Goal: Information Seeking & Learning: Learn about a topic

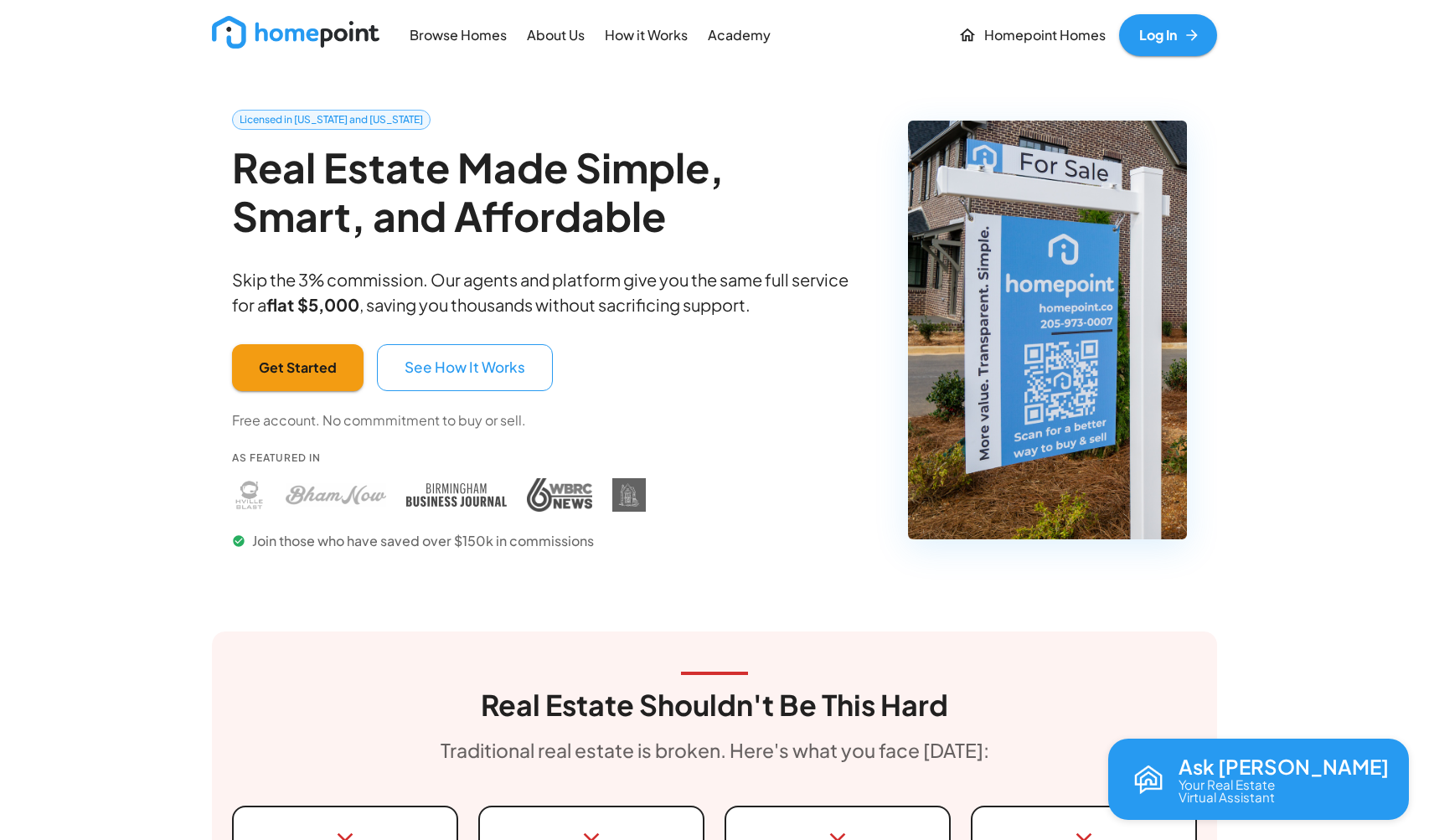
scroll to position [9, 0]
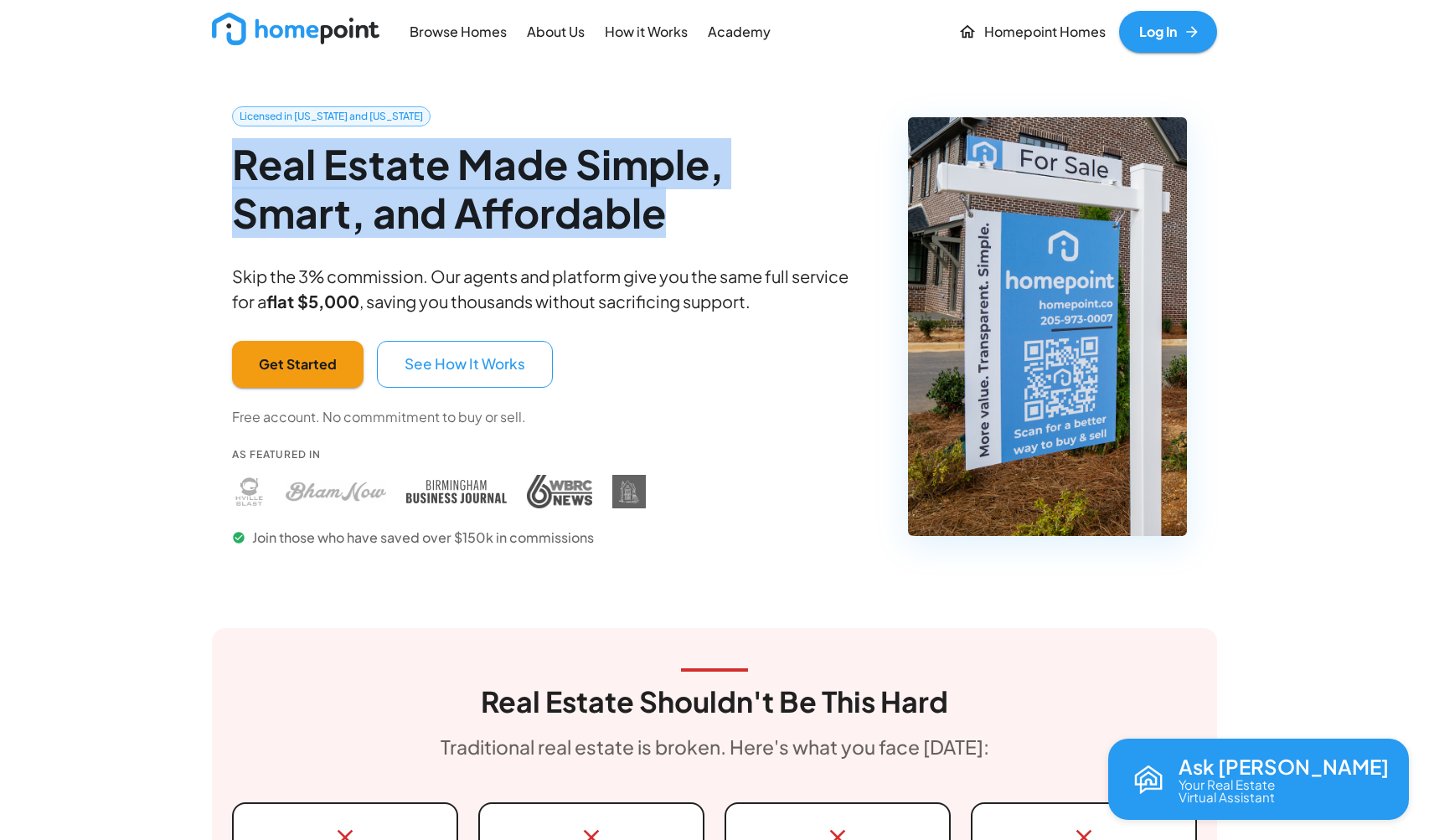
drag, startPoint x: 527, startPoint y: 204, endPoint x: 232, endPoint y: 169, distance: 297.1
click at [232, 169] on h2 "Real Estate Made Simple, Smart, and Affordable" at bounding box center [548, 187] width 632 height 96
copy h2 "Real Estate Made Simple, Smart, and Affordable"
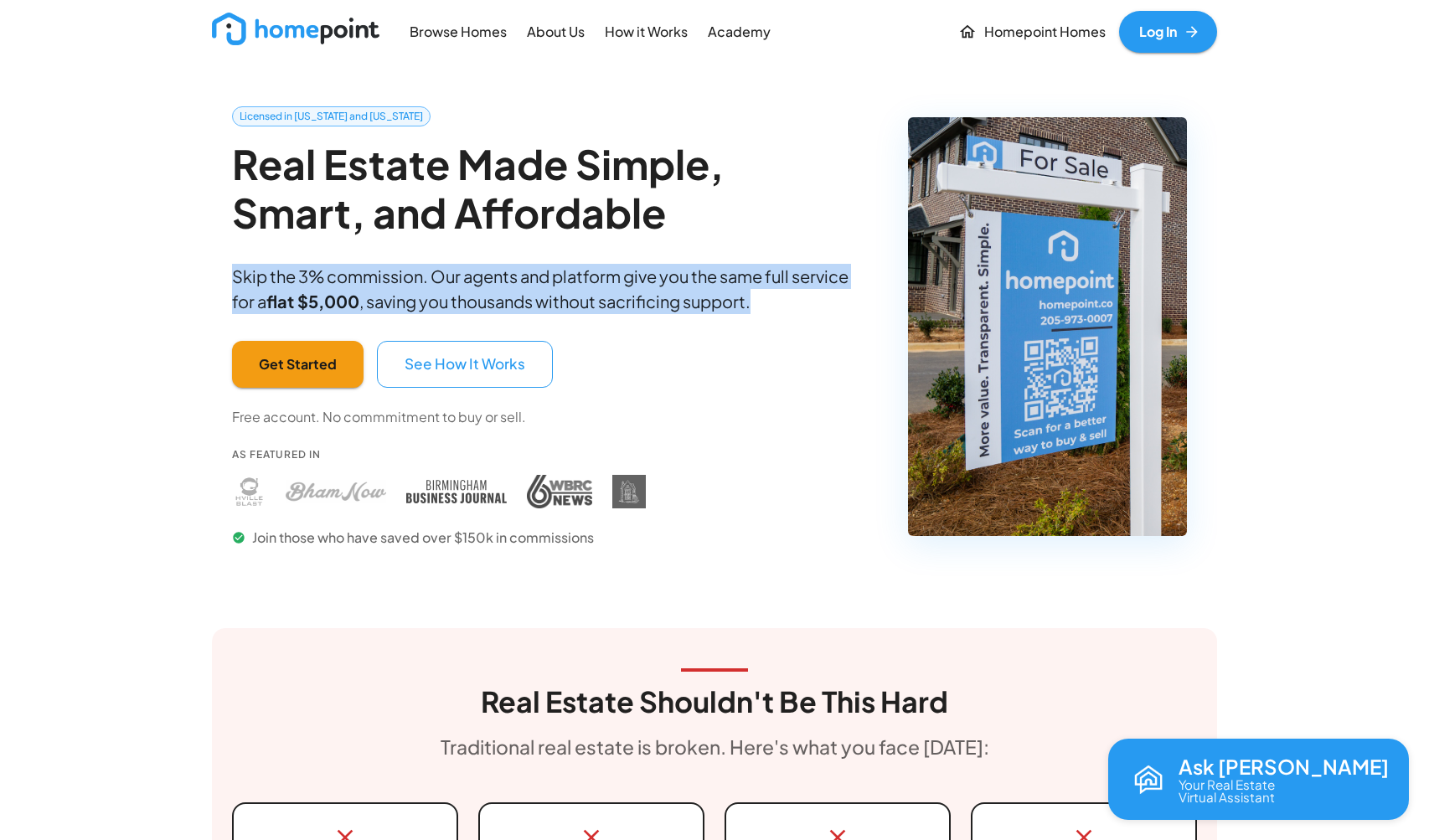
drag, startPoint x: 768, startPoint y: 300, endPoint x: 232, endPoint y: 277, distance: 536.5
click at [232, 277] on p "Skip the 3% commission. Our agents and platform give you the same full service …" at bounding box center [548, 289] width 632 height 50
copy p "Skip the 3% commission. Our agents and platform give you the same full service …"
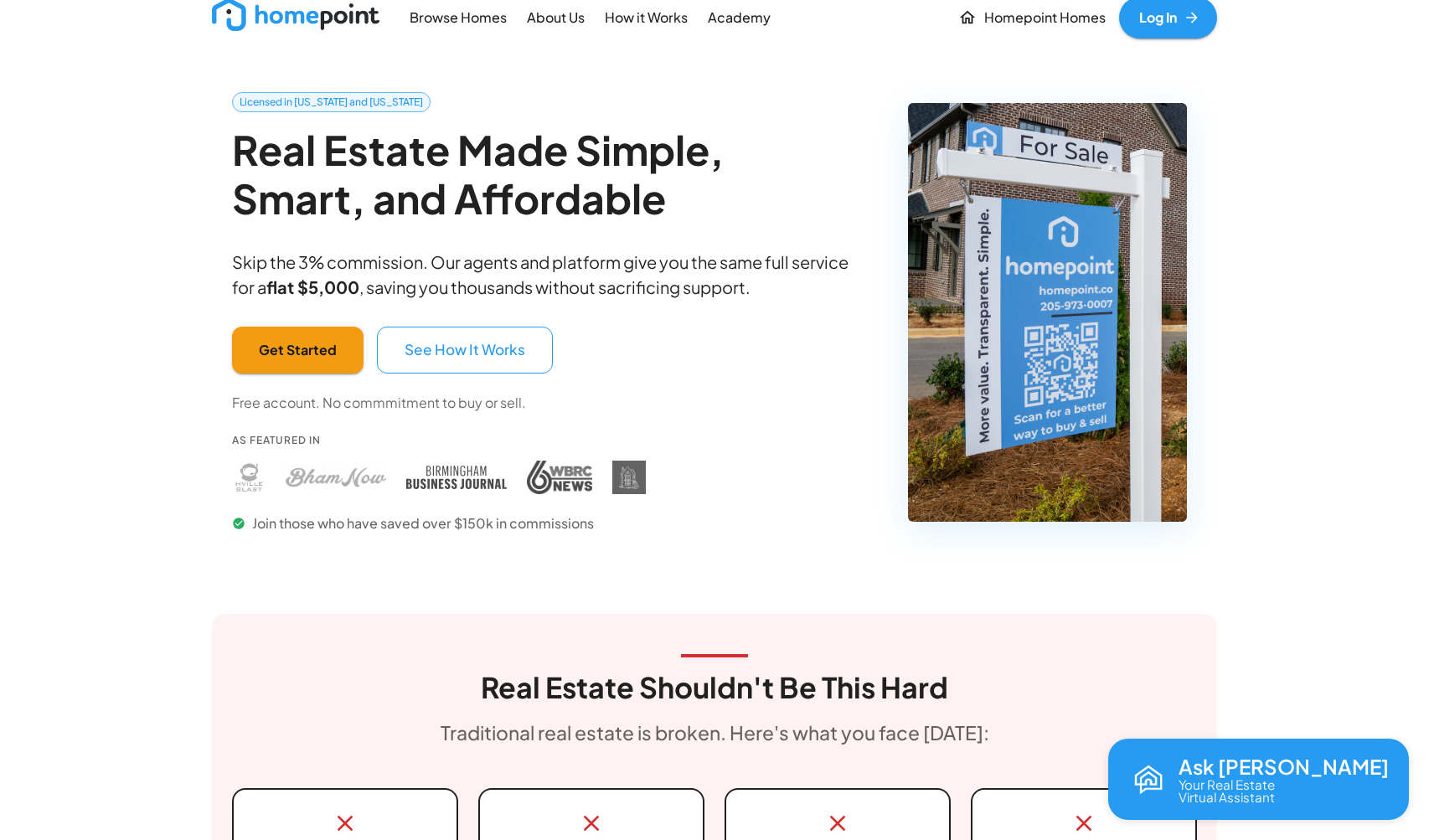
scroll to position [27, 0]
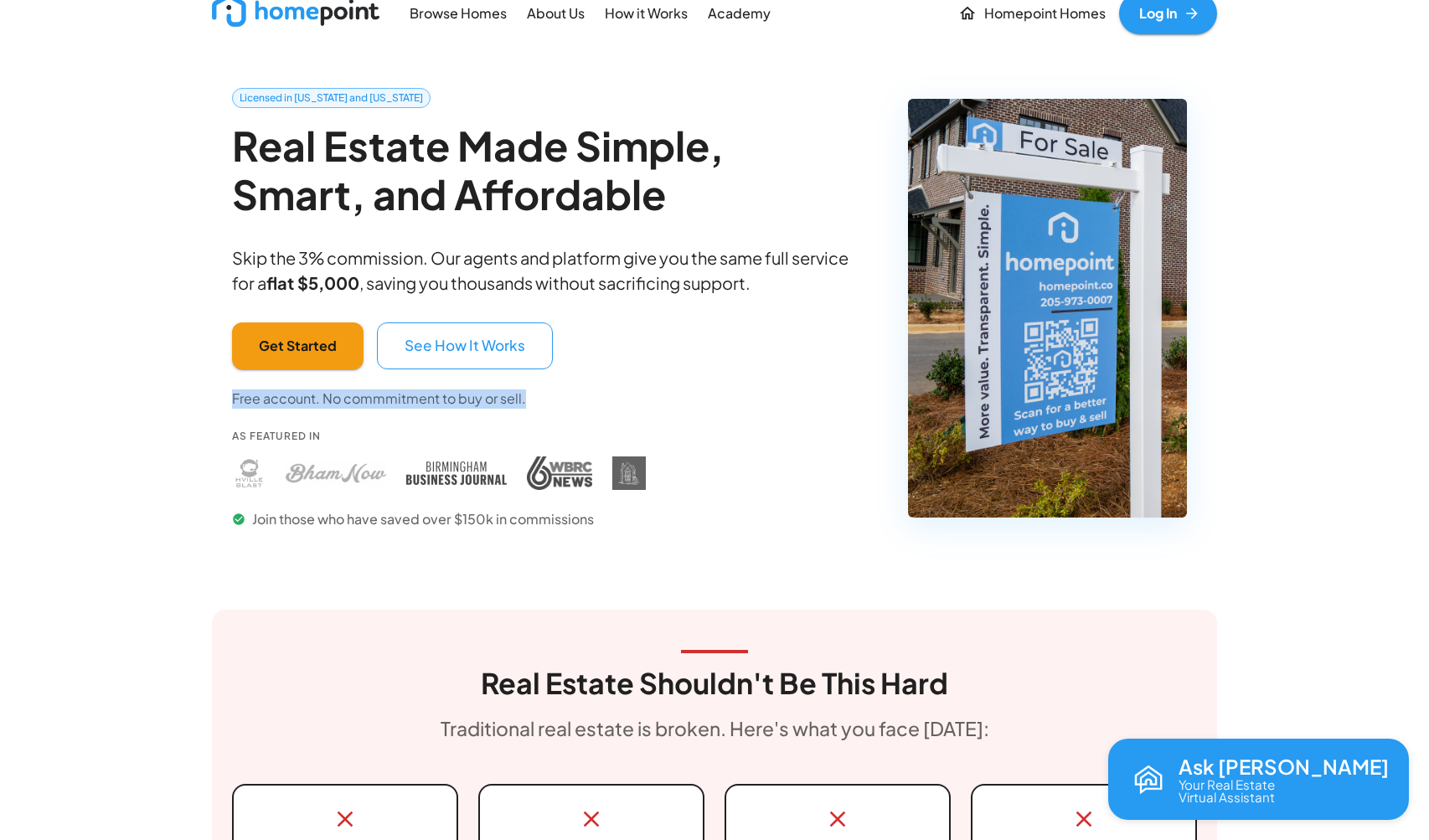
drag, startPoint x: 526, startPoint y: 397, endPoint x: 233, endPoint y: 400, distance: 293.0
click at [233, 400] on div "Get Started See How It Works Free account. No commmitment to buy or sell. As Fe…" at bounding box center [439, 426] width 414 height 207
copy p "Free account. No commmitment to buy or sell."
click at [650, 399] on div "Licensed in [US_STATE] and [US_STATE] Real Estate Made Simple, Smart, and Affor…" at bounding box center [548, 322] width 632 height 468
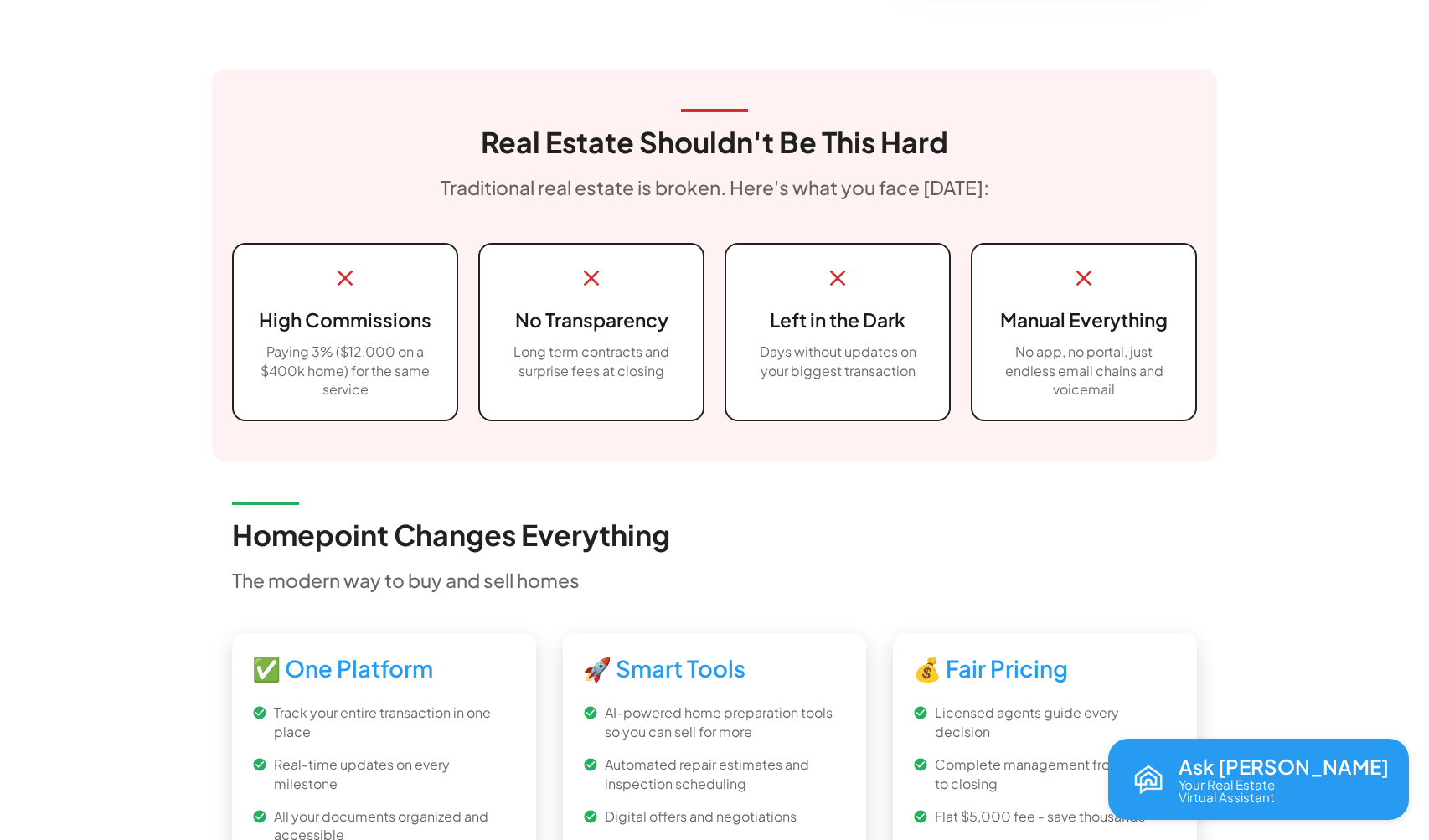
scroll to position [561, 0]
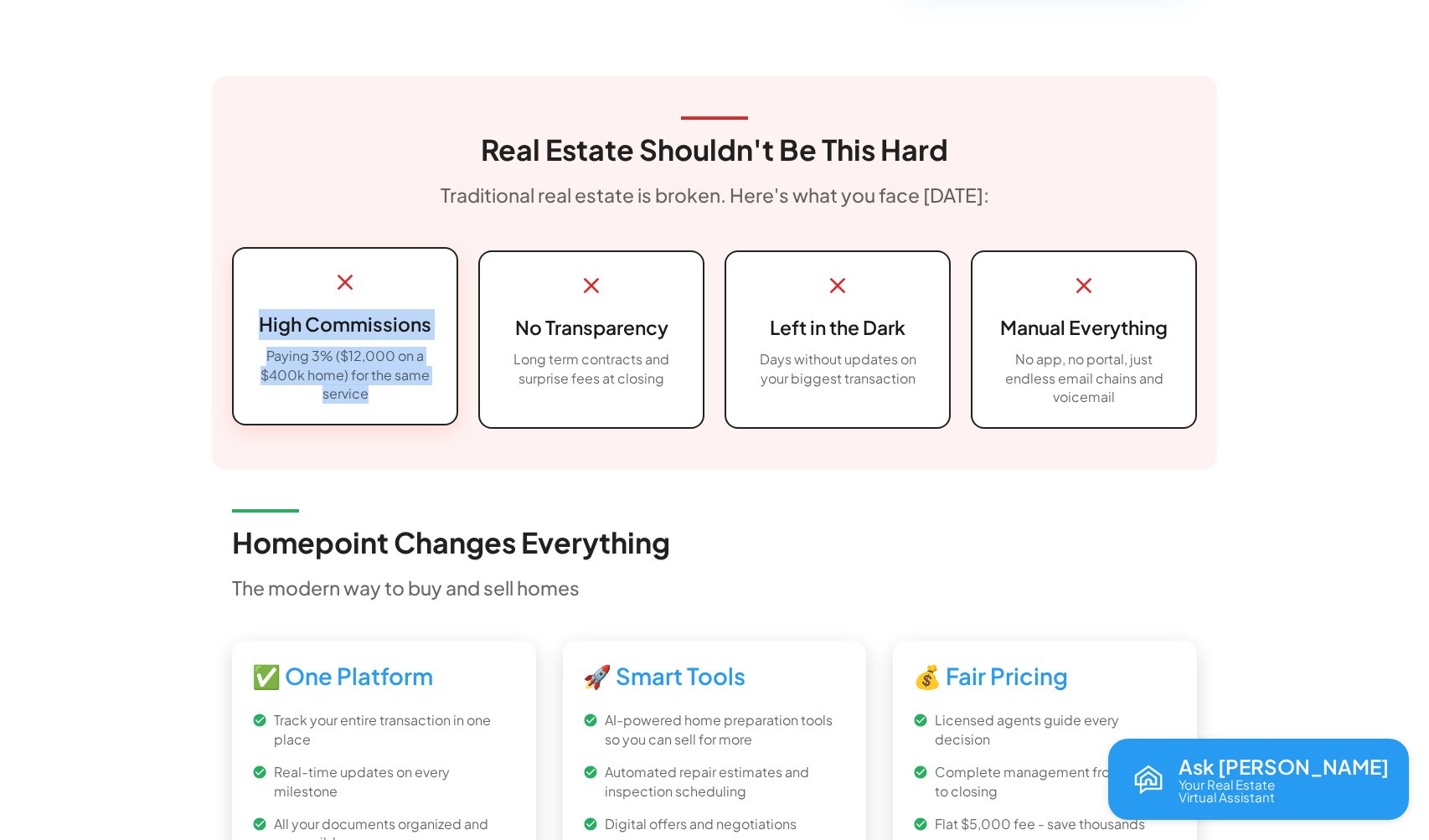
drag, startPoint x: 371, startPoint y: 389, endPoint x: 252, endPoint y: 327, distance: 134.2
click at [252, 327] on div "High Commissions Paying 3% ($12,000 on a $400k home) for the same service" at bounding box center [346, 336] width 223 height 175
copy div "High Commissions Paying 3% ($12,000 on a $400k home) for the same service"
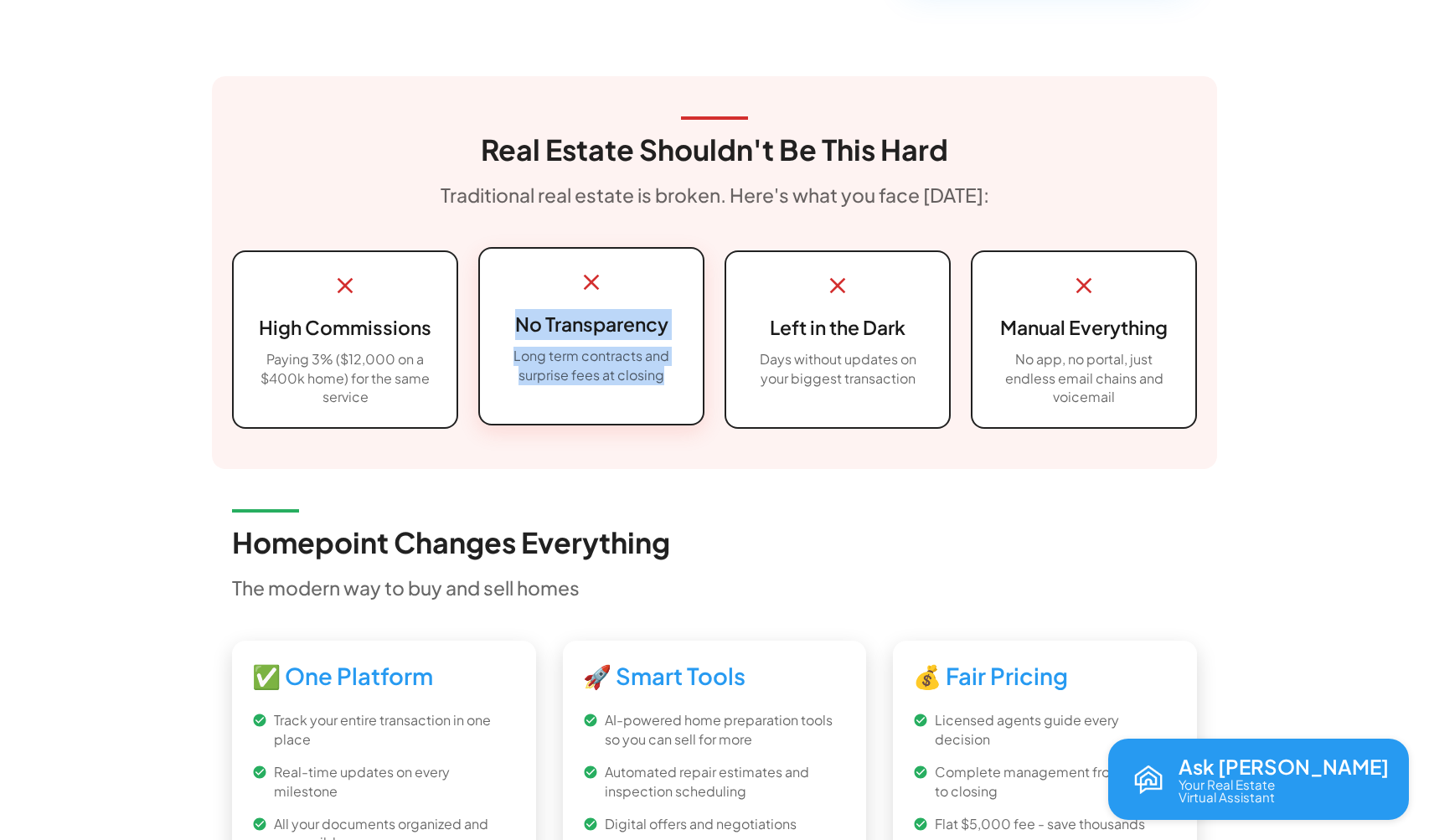
drag, startPoint x: 669, startPoint y: 369, endPoint x: 519, endPoint y: 312, distance: 160.5
click at [519, 312] on div "No Transparency Long term contracts and surprise fees at closing" at bounding box center [592, 326] width 223 height 156
copy div "No Transparency Long term contracts and surprise fees at closing"
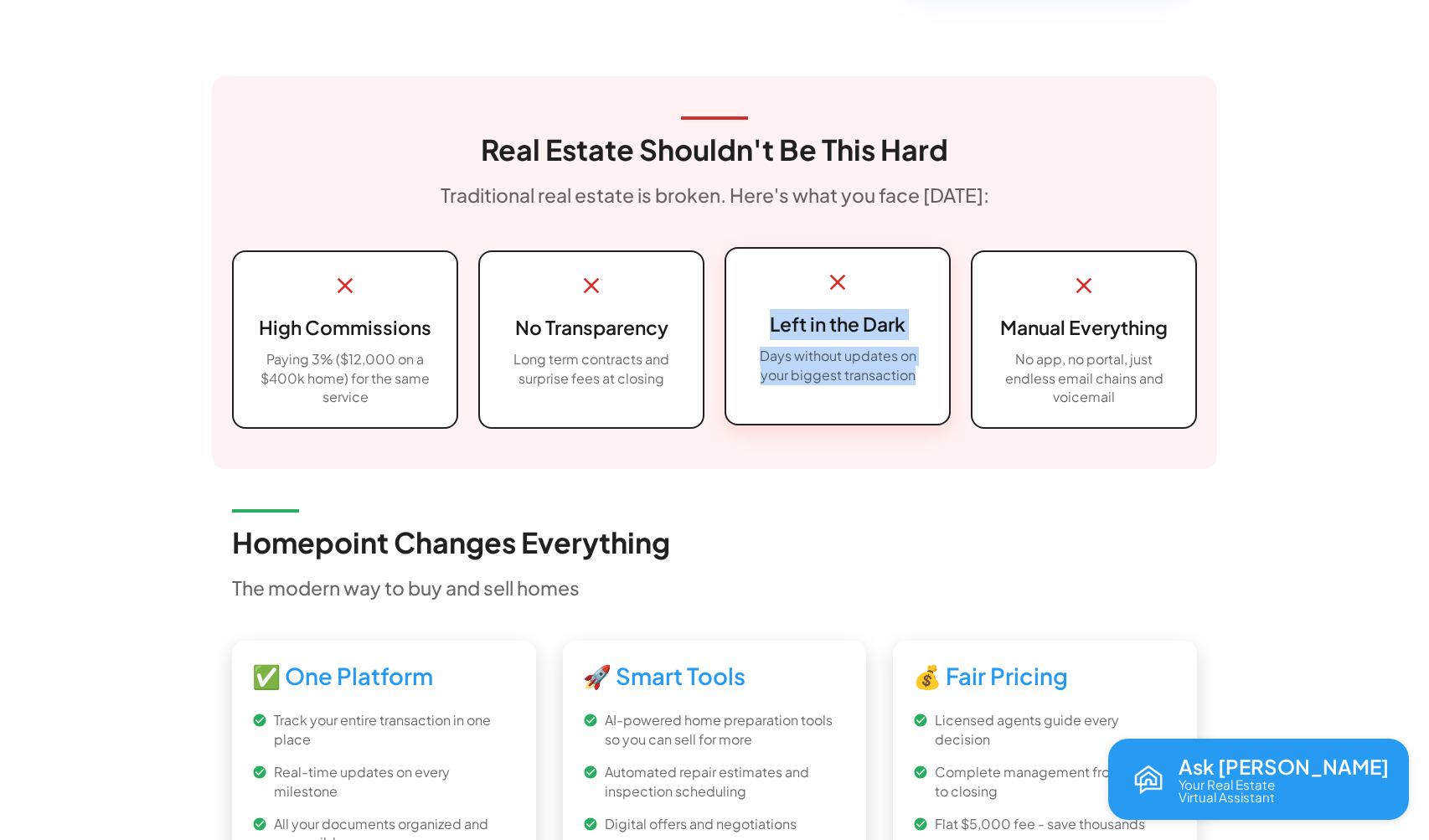
drag, startPoint x: 917, startPoint y: 371, endPoint x: 764, endPoint y: 322, distance: 160.7
click at [764, 322] on div "Left in the Dark Days without updates on your biggest transaction" at bounding box center [837, 326] width 223 height 156
copy div "Left in the Dark Days without updates on your biggest transaction"
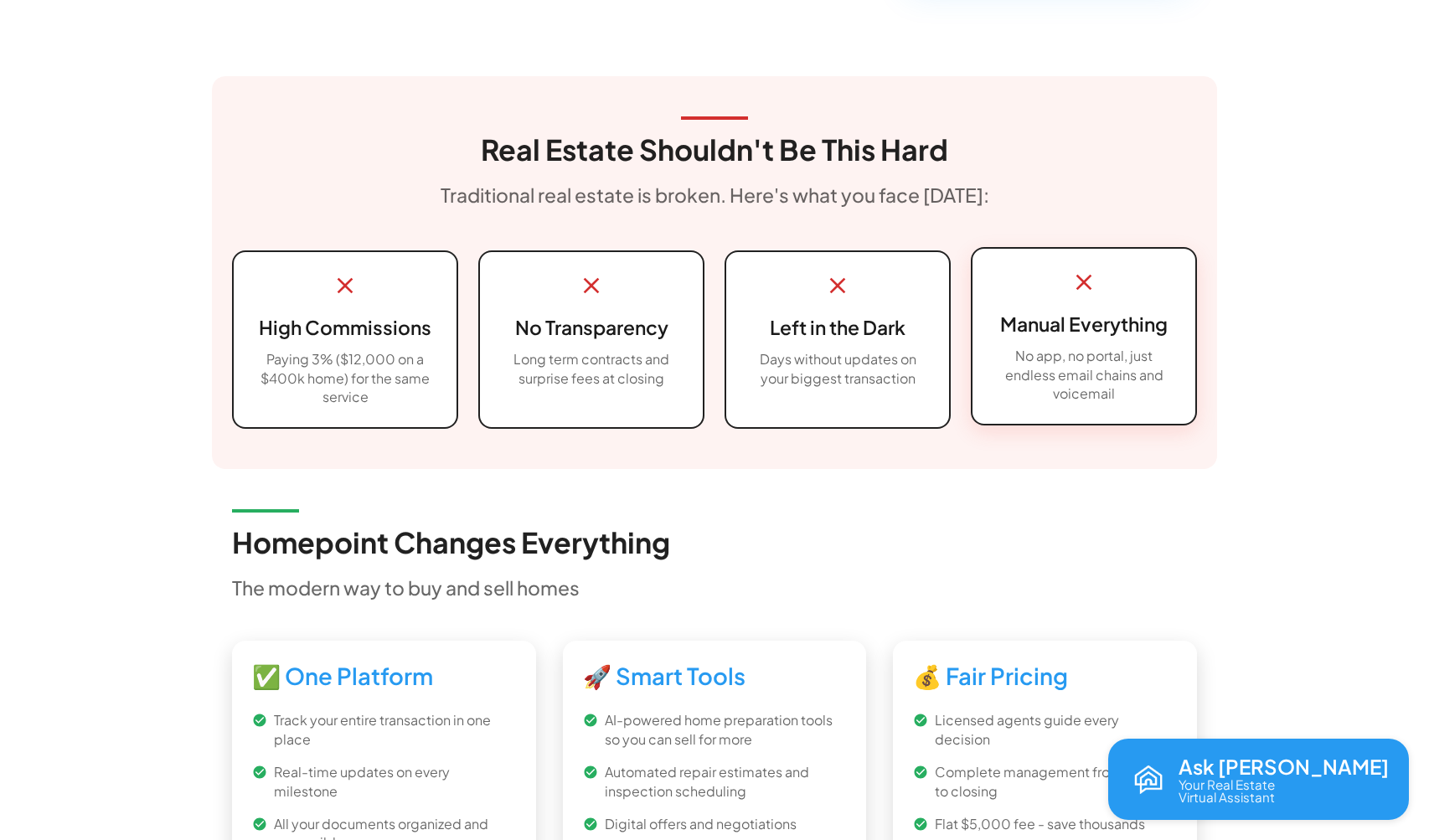
click at [1118, 385] on p "No app, no portal, just endless email chains and voicemail" at bounding box center [1083, 375] width 183 height 58
drag, startPoint x: 1117, startPoint y: 385, endPoint x: 997, endPoint y: 323, distance: 135.1
click at [997, 323] on div "Manual Everything No app, no portal, just endless email chains and voicemail" at bounding box center [1084, 336] width 223 height 175
copy div "Manual Everything No app, no portal, just endless email chains and voicemail"
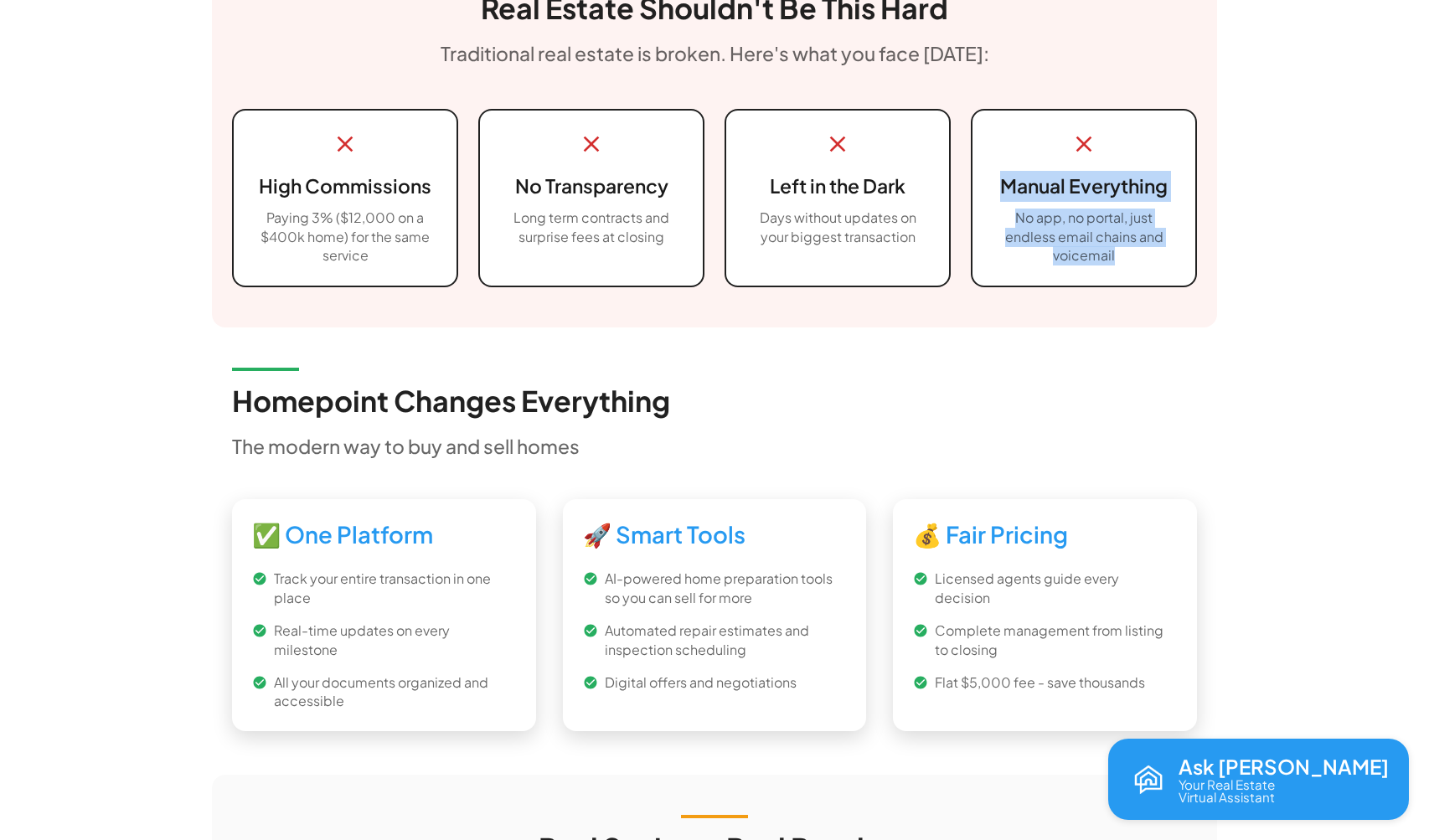
scroll to position [706, 0]
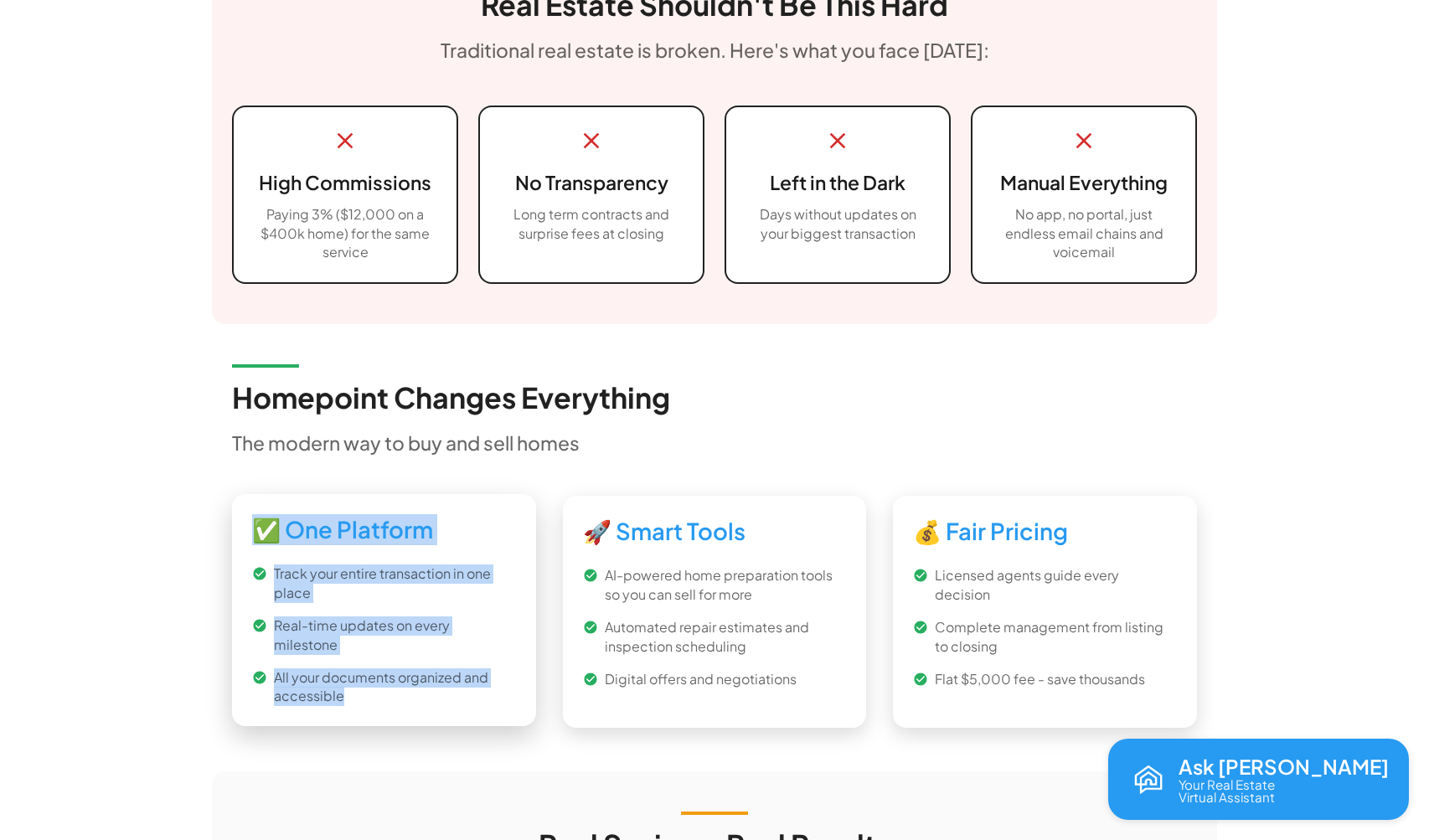
drag, startPoint x: 345, startPoint y: 665, endPoint x: 252, endPoint y: 524, distance: 168.9
click at [252, 524] on div "✅ One Platform Track your entire transaction in one place Real-time updates on …" at bounding box center [384, 611] width 304 height 233
copy div "✅ One Platform Track your entire transaction in one place Real-time updates on …"
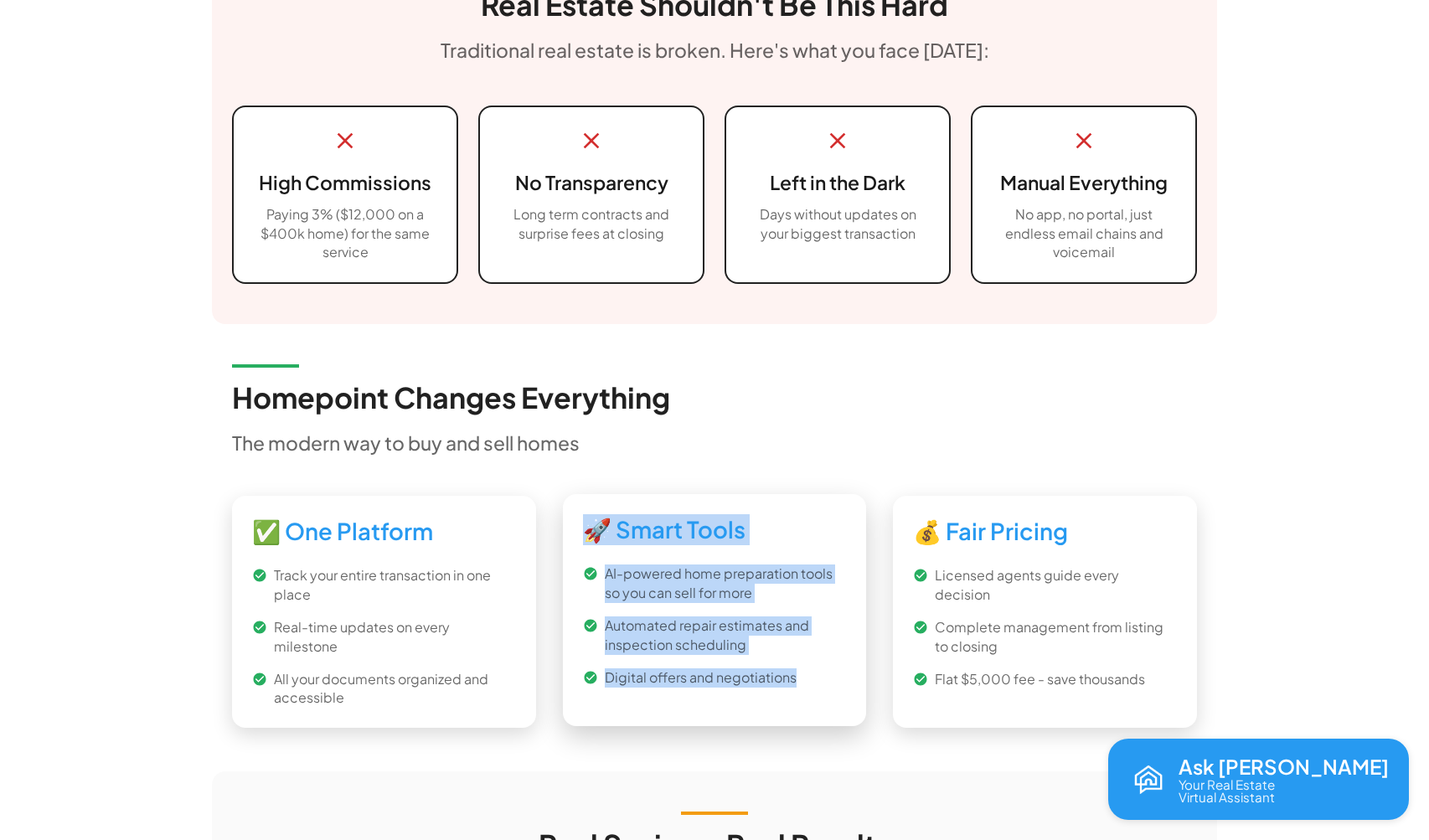
drag, startPoint x: 798, startPoint y: 667, endPoint x: 587, endPoint y: 527, distance: 253.2
click at [587, 527] on div "🚀 Smart Tools AI-powered home preparation tools so you can sell for more Automa…" at bounding box center [714, 601] width 304 height 214
copy div "🚀 Smart Tools AI-powered home preparation tools so you can sell for more Automa…"
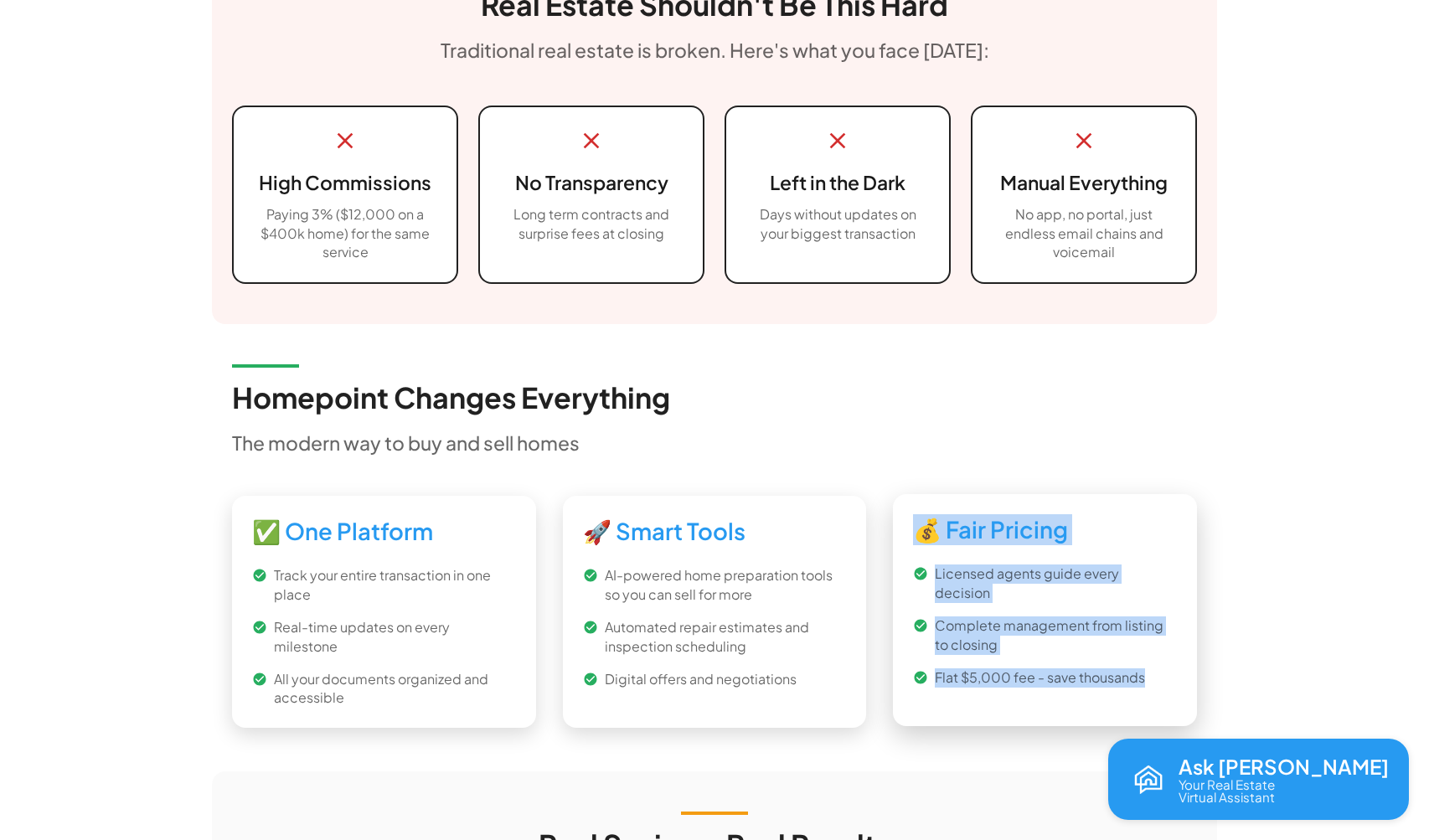
drag, startPoint x: 1146, startPoint y: 649, endPoint x: 923, endPoint y: 526, distance: 254.7
click at [923, 526] on div "💰 Fair Pricing Licensed agents guide every decision Complete management from li…" at bounding box center [1044, 601] width 304 height 214
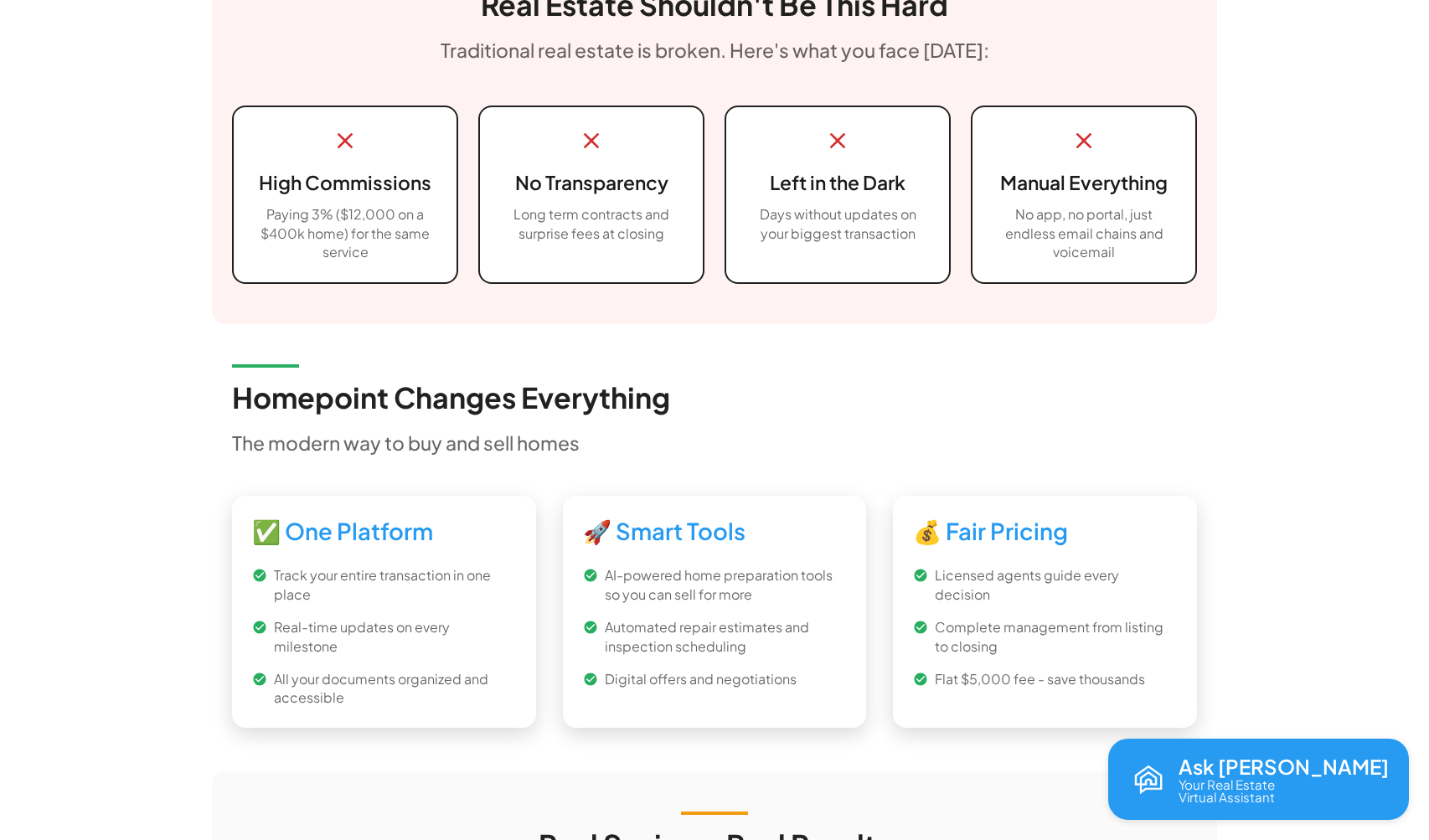
click at [689, 472] on div "Homepoint Changes Everything The modern way to buy and sell homes ✅ One Platfor…" at bounding box center [714, 548] width 1005 height 448
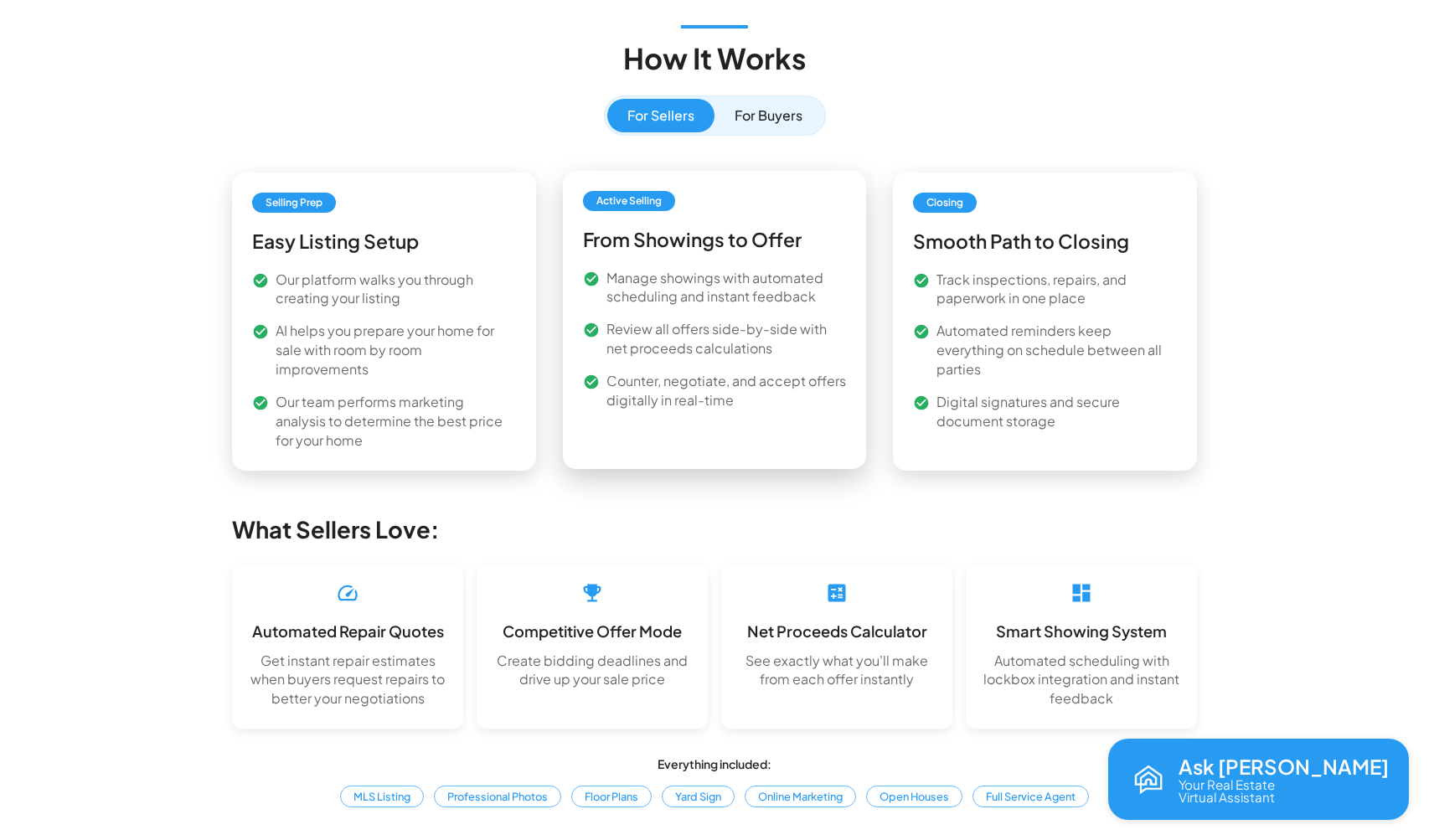
scroll to position [2459, 0]
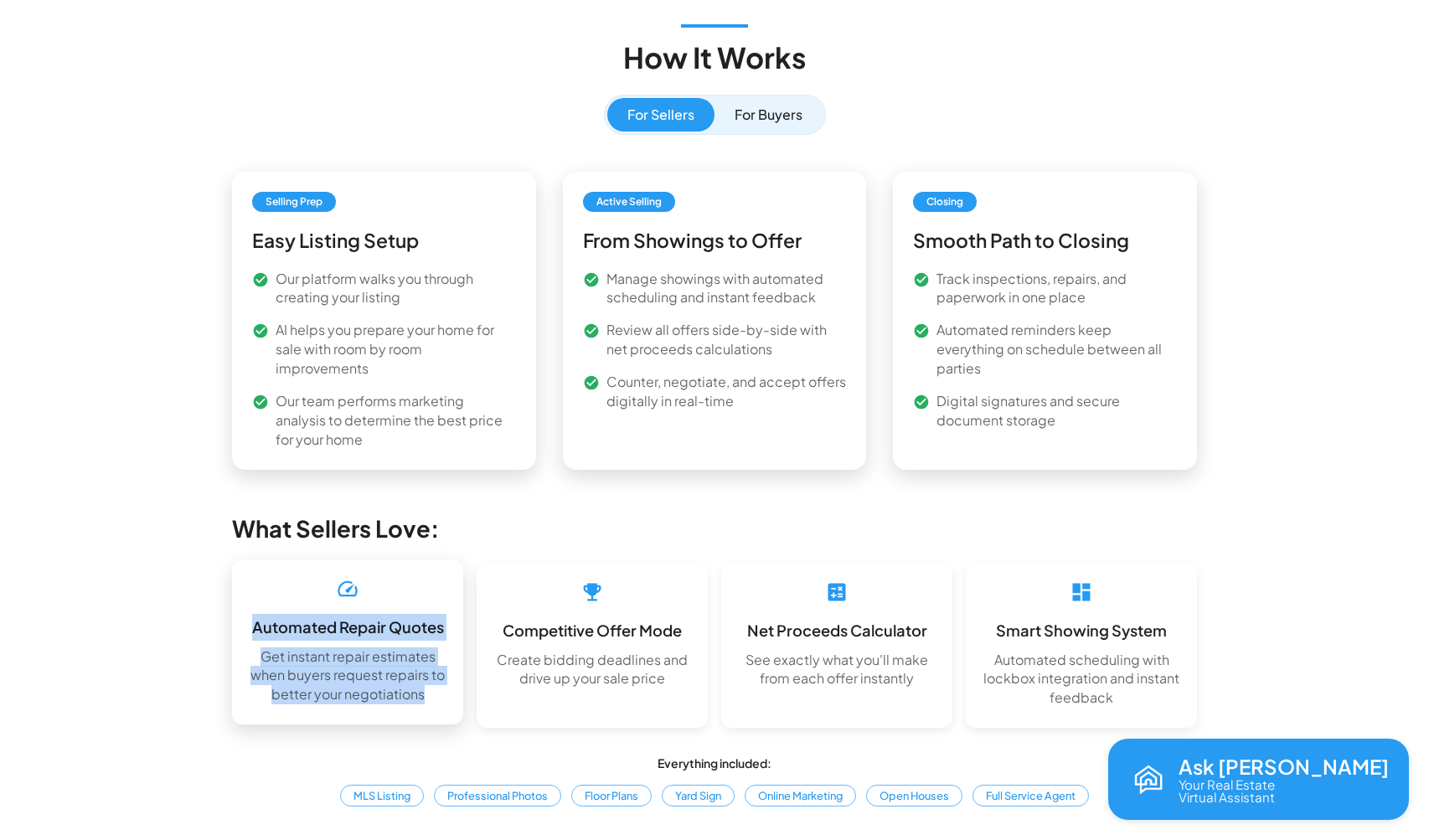
drag, startPoint x: 428, startPoint y: 609, endPoint x: 246, endPoint y: 551, distance: 191.0
click at [246, 560] on div "Automated Repair Quotes Get instant repair estimates when buyers request repair…" at bounding box center [348, 642] width 231 height 164
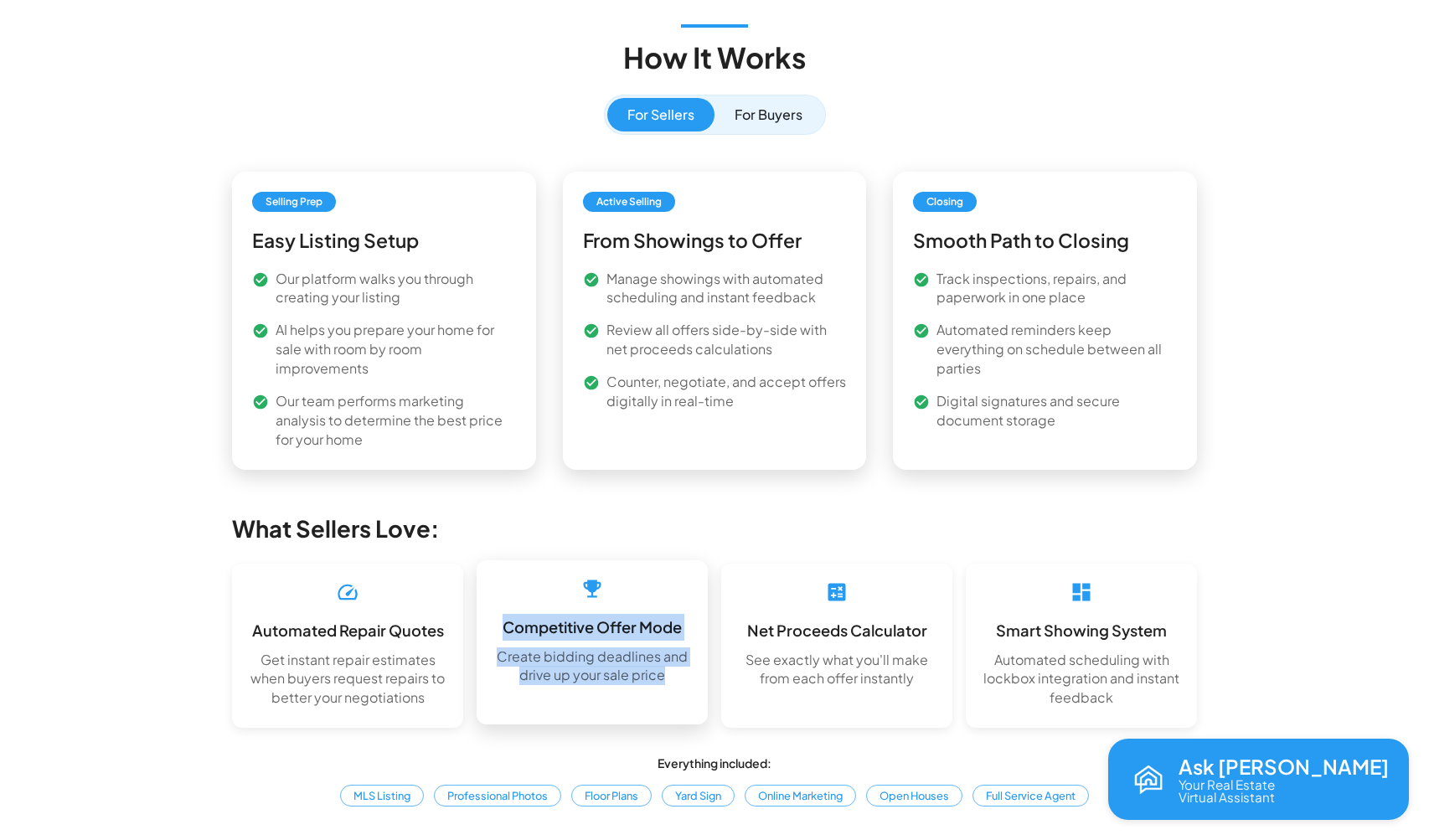
drag, startPoint x: 672, startPoint y: 591, endPoint x: 505, endPoint y: 546, distance: 173.0
click at [505, 560] on div "Competitive Offer Mode Create bidding deadlines and drive up your sale price" at bounding box center [592, 632] width 231 height 145
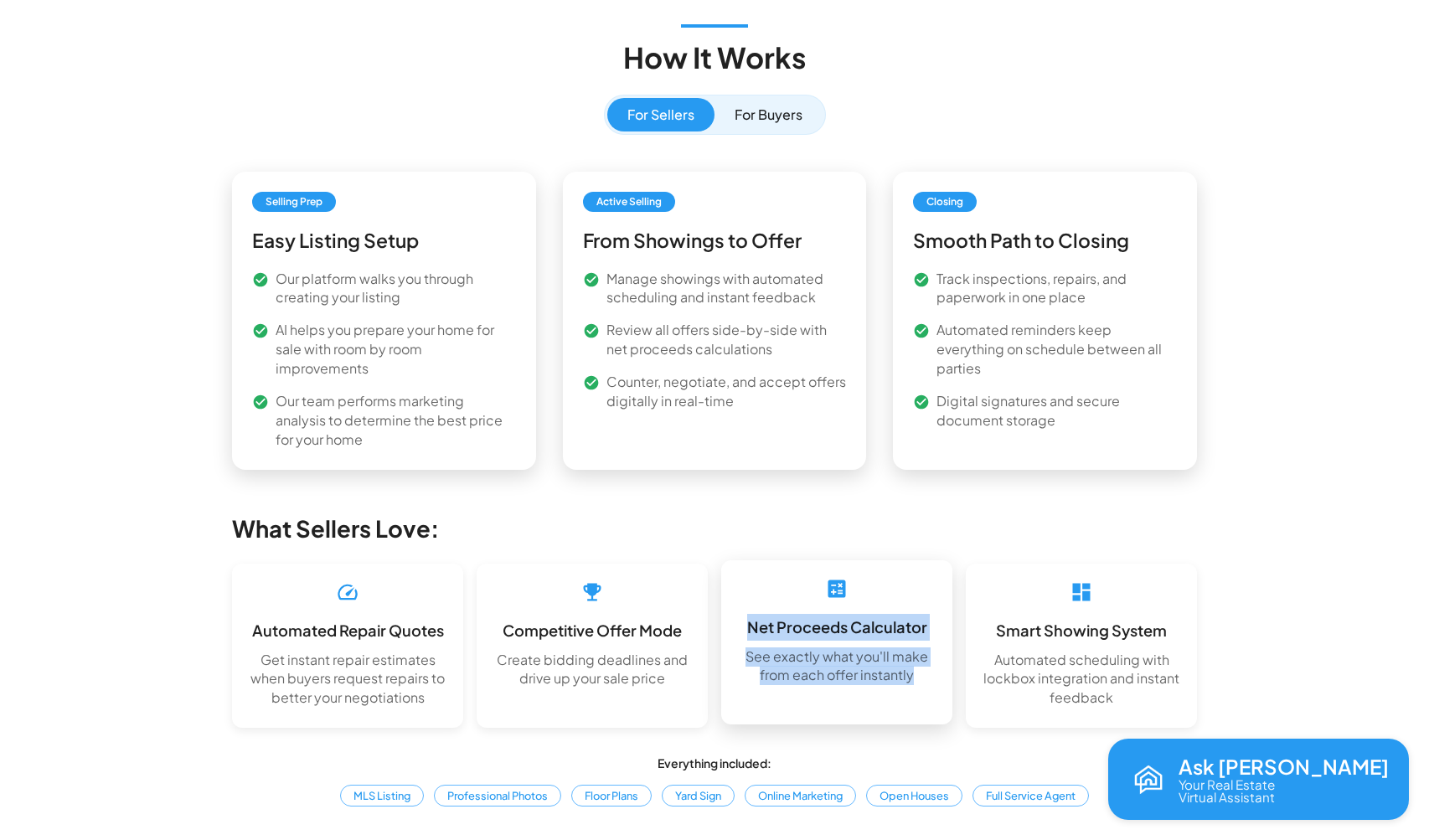
drag, startPoint x: 916, startPoint y: 595, endPoint x: 749, endPoint y: 552, distance: 172.4
click at [749, 560] on div "Net Proceeds Calculator See exactly what you'll make from each offer instantly" at bounding box center [837, 632] width 231 height 145
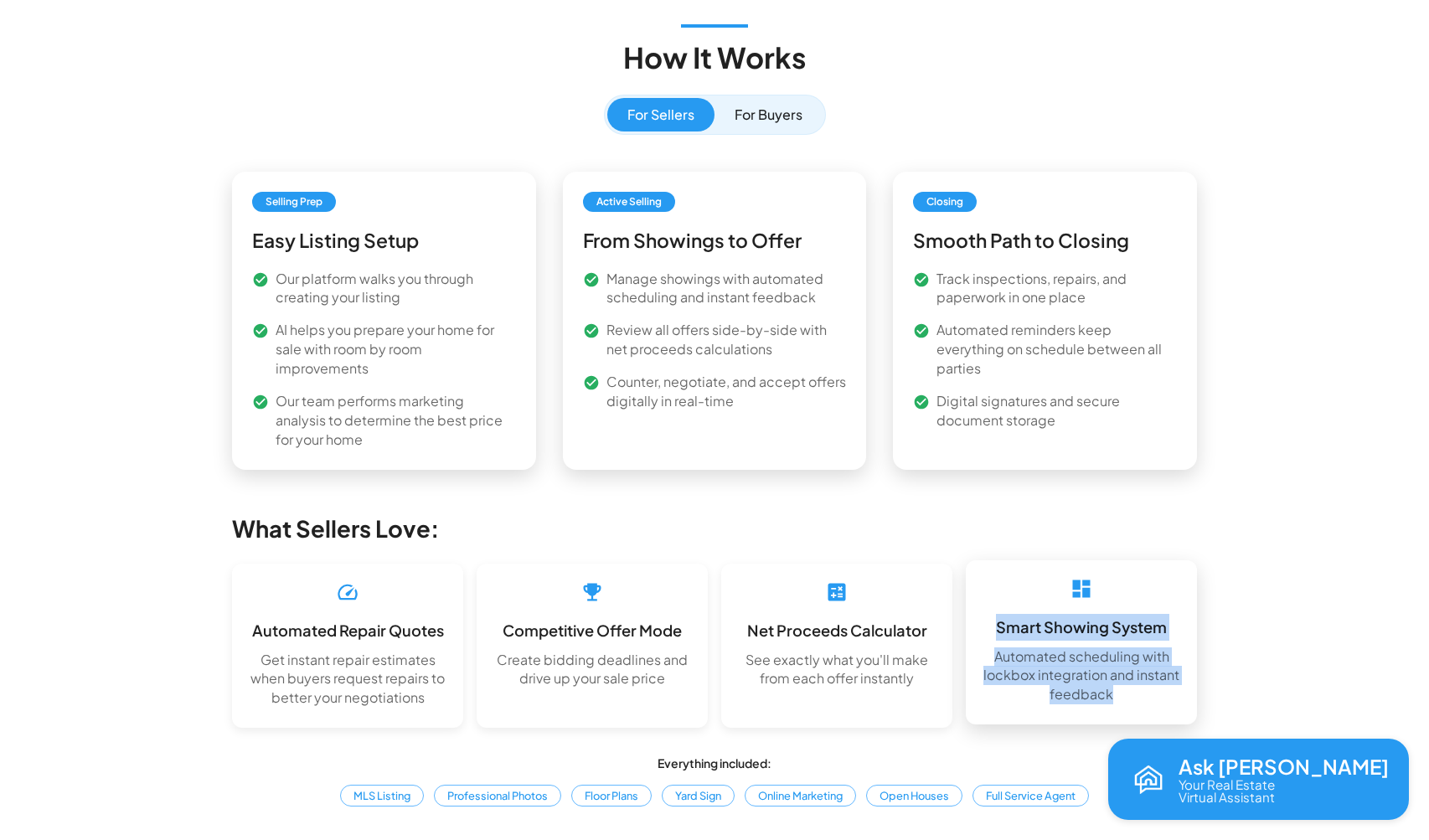
drag, startPoint x: 1115, startPoint y: 610, endPoint x: 996, endPoint y: 551, distance: 132.8
click at [996, 560] on div "Smart Showing System Automated scheduling with lockbox integration and instant …" at bounding box center [1082, 642] width 231 height 164
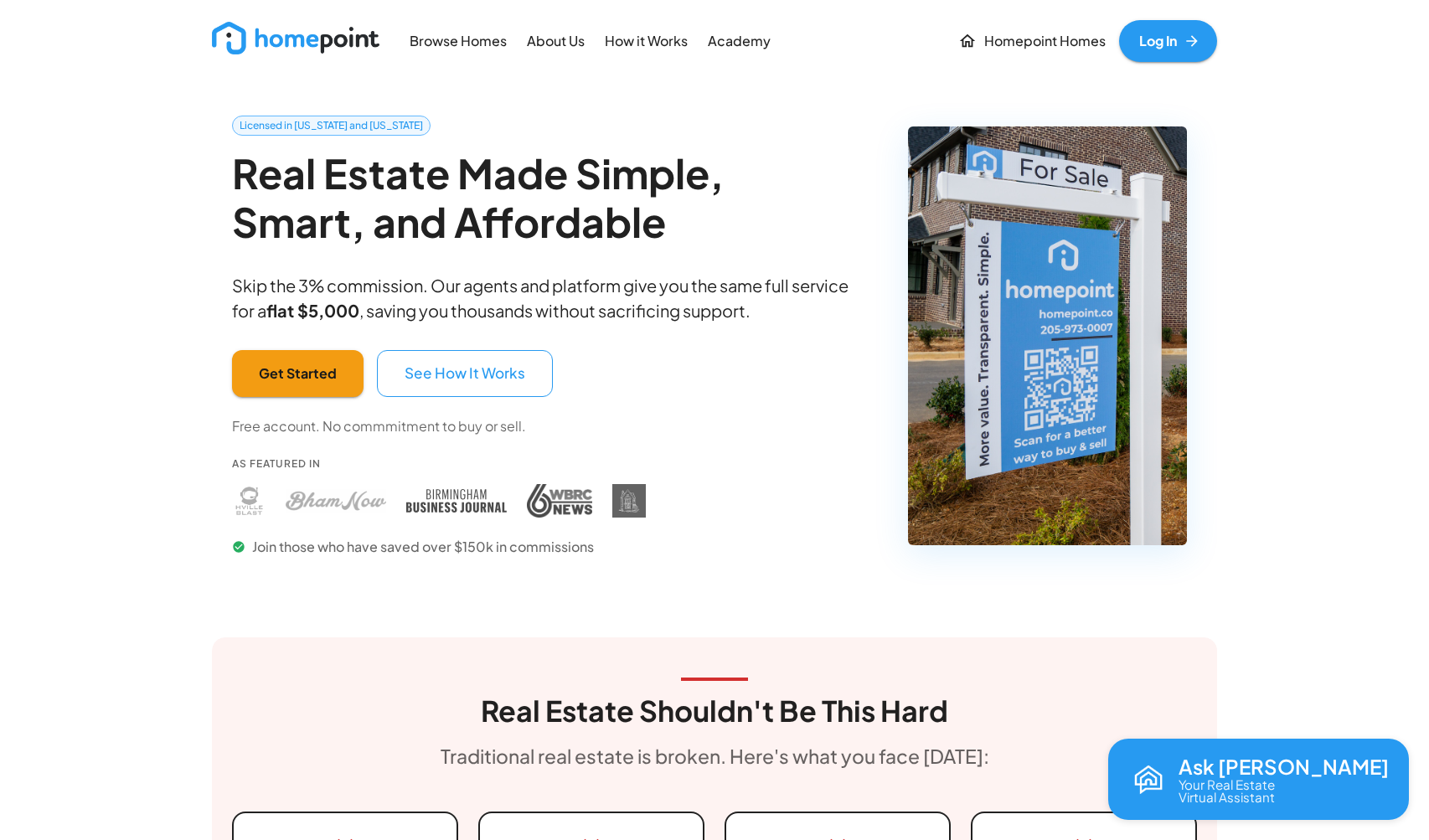
scroll to position [0, 0]
click at [439, 48] on p "Browse Homes" at bounding box center [458, 41] width 97 height 20
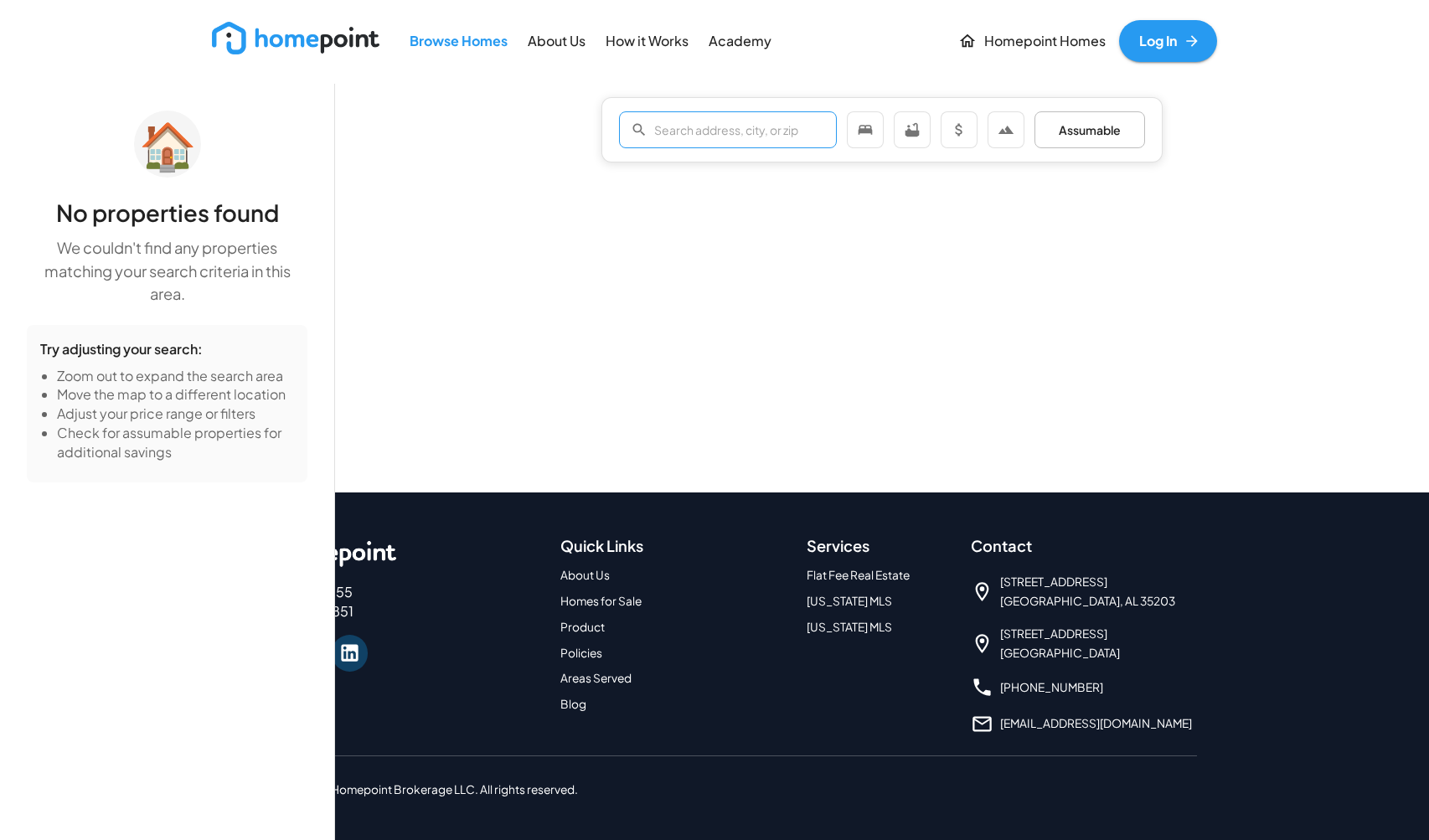
click at [694, 133] on input "text" at bounding box center [746, 129] width 183 height 33
click at [1074, 134] on span "Assumable" at bounding box center [1089, 130] width 82 height 18
click at [1063, 135] on span "Assumable" at bounding box center [1089, 130] width 82 height 18
click at [711, 135] on input "35243" at bounding box center [746, 129] width 183 height 33
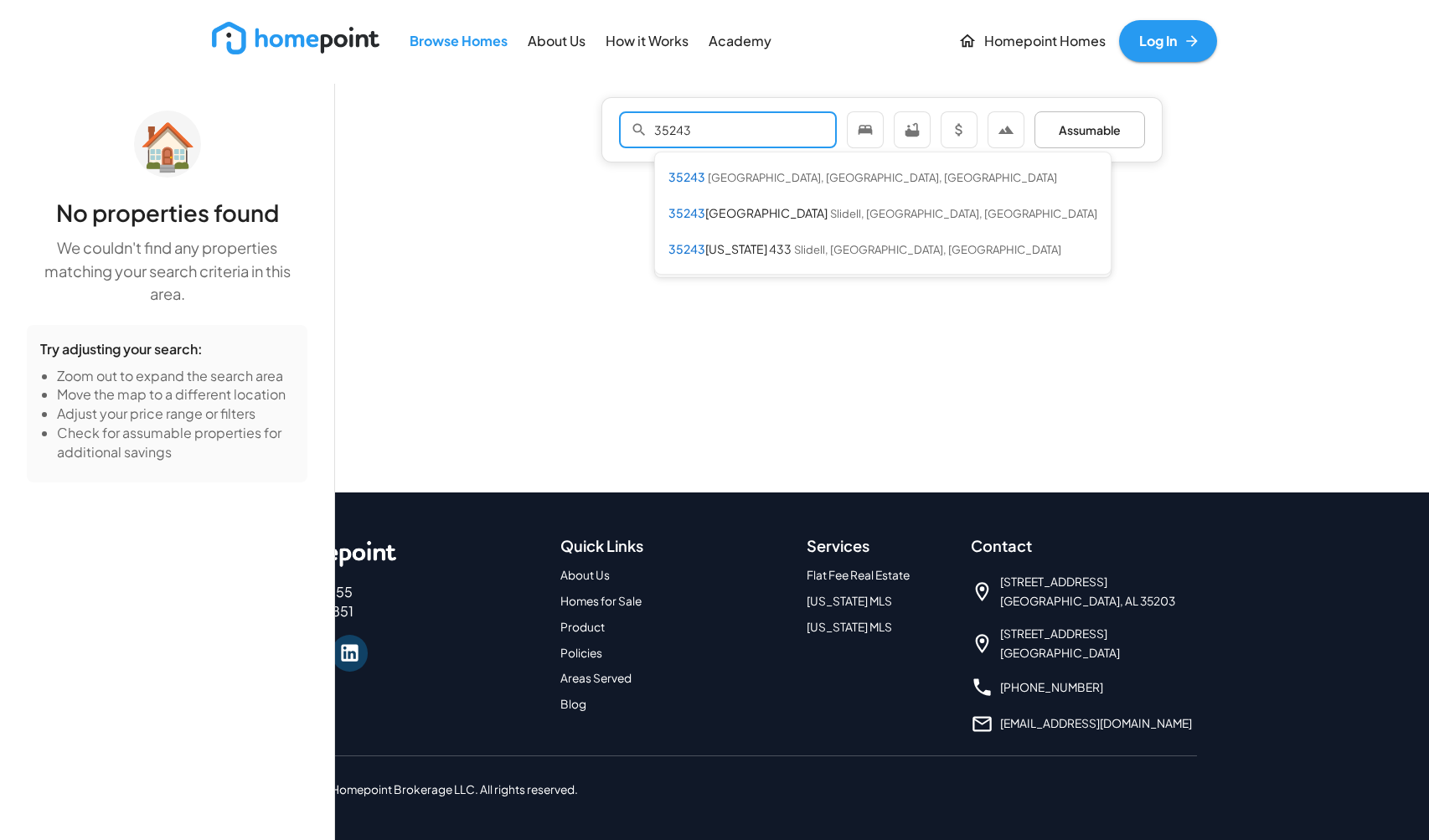
click at [711, 135] on input "35243" at bounding box center [746, 129] width 183 height 33
type input "35209"
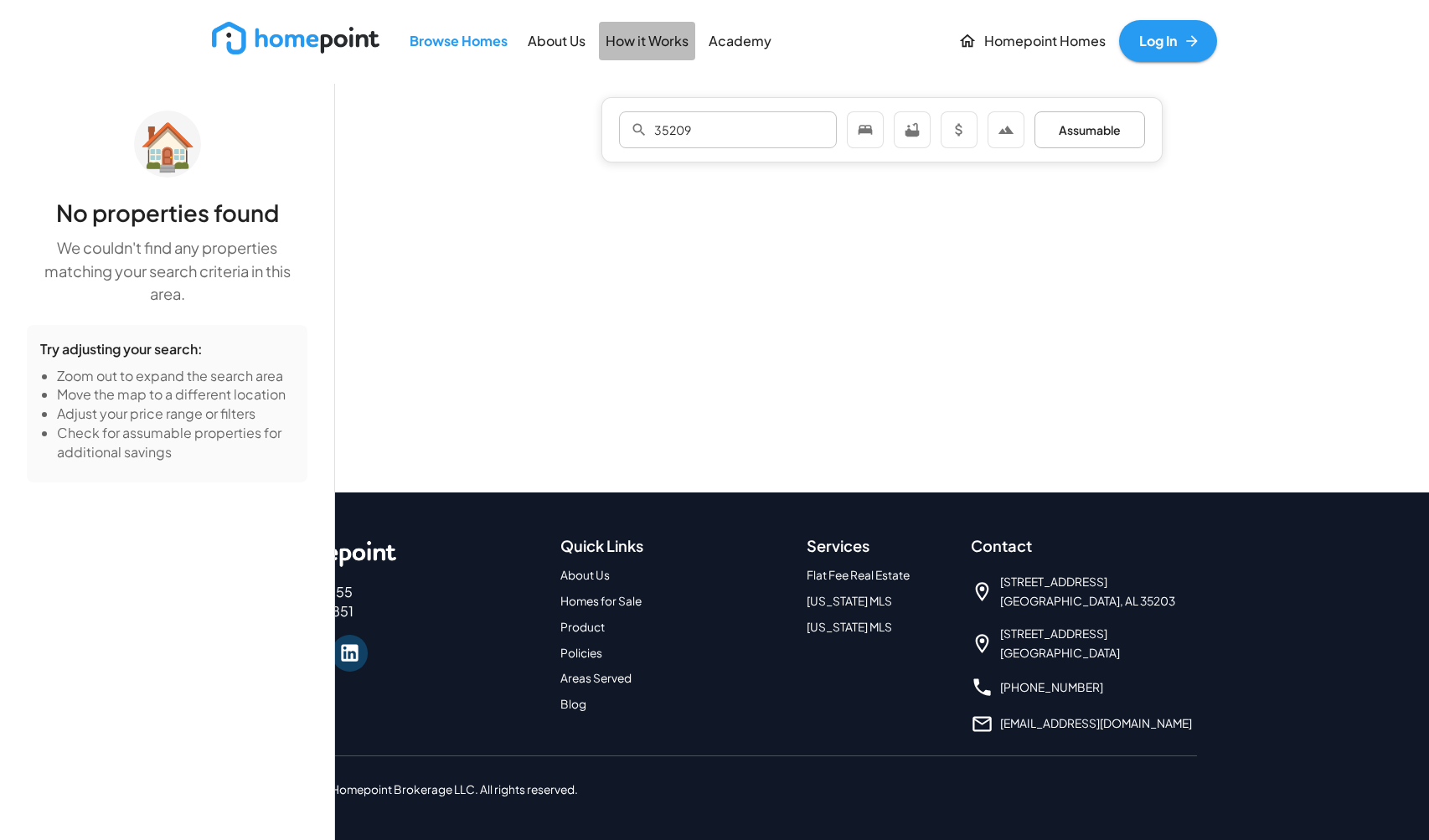
click at [652, 37] on p "How it Works" at bounding box center [647, 41] width 83 height 20
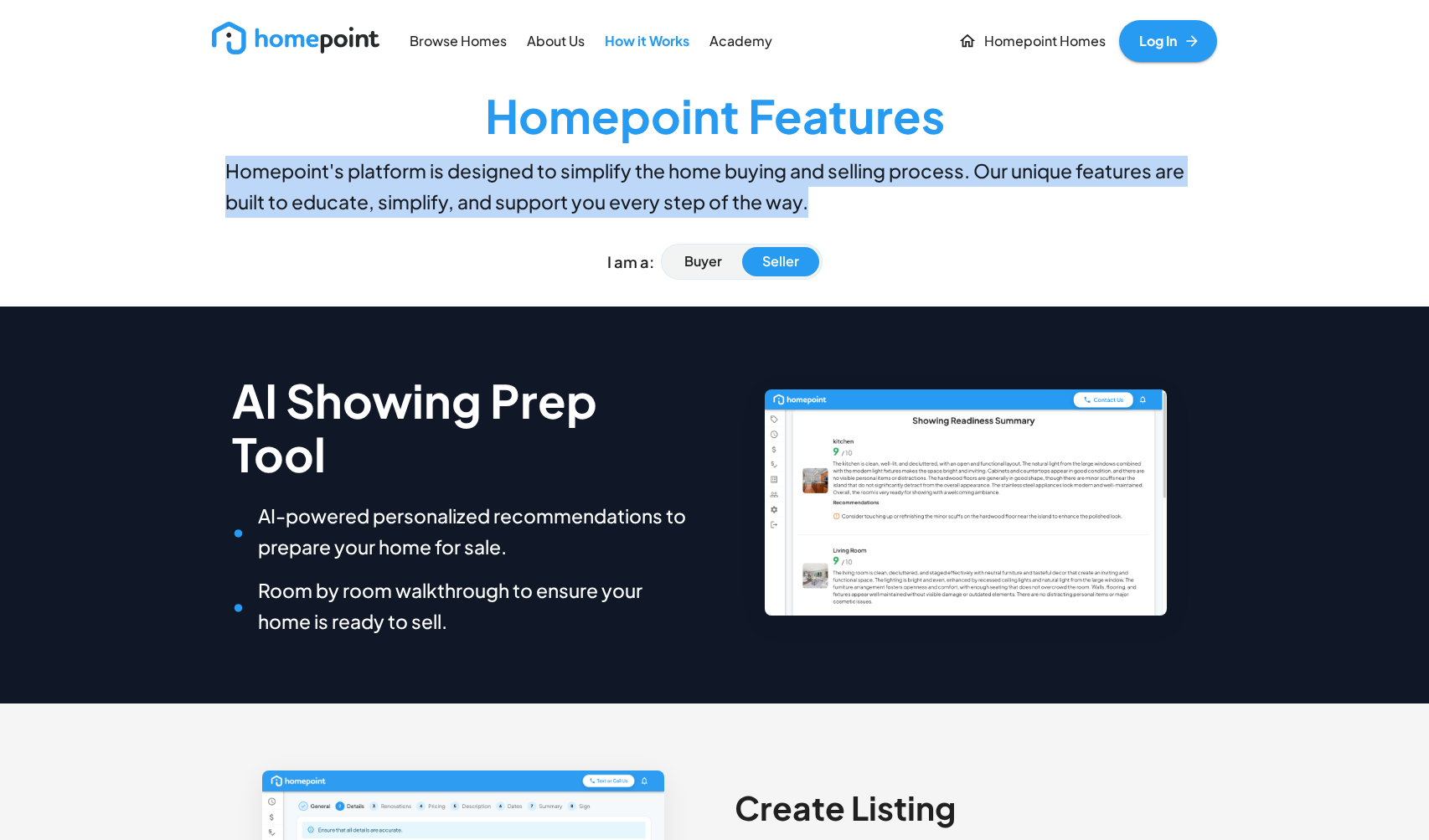
drag, startPoint x: 810, startPoint y: 197, endPoint x: 214, endPoint y: 172, distance: 596.5
click at [214, 172] on h6 "Homepoint's platform is designed to simplify the home buying and selling proces…" at bounding box center [714, 186] width 1005 height 61
click at [736, 38] on p "Academy" at bounding box center [741, 41] width 63 height 20
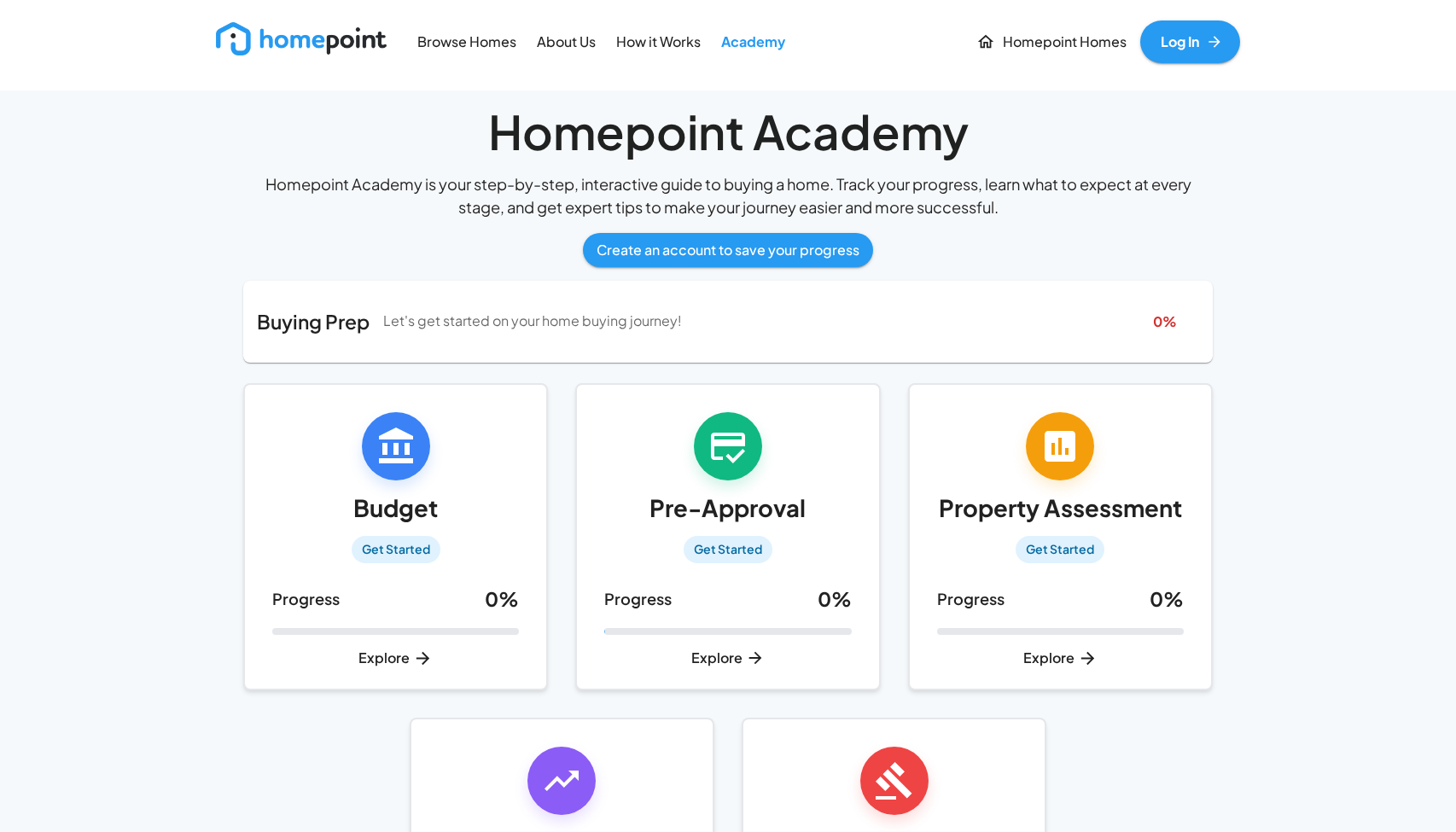
click at [556, 42] on p "About Us" at bounding box center [566, 42] width 59 height 20
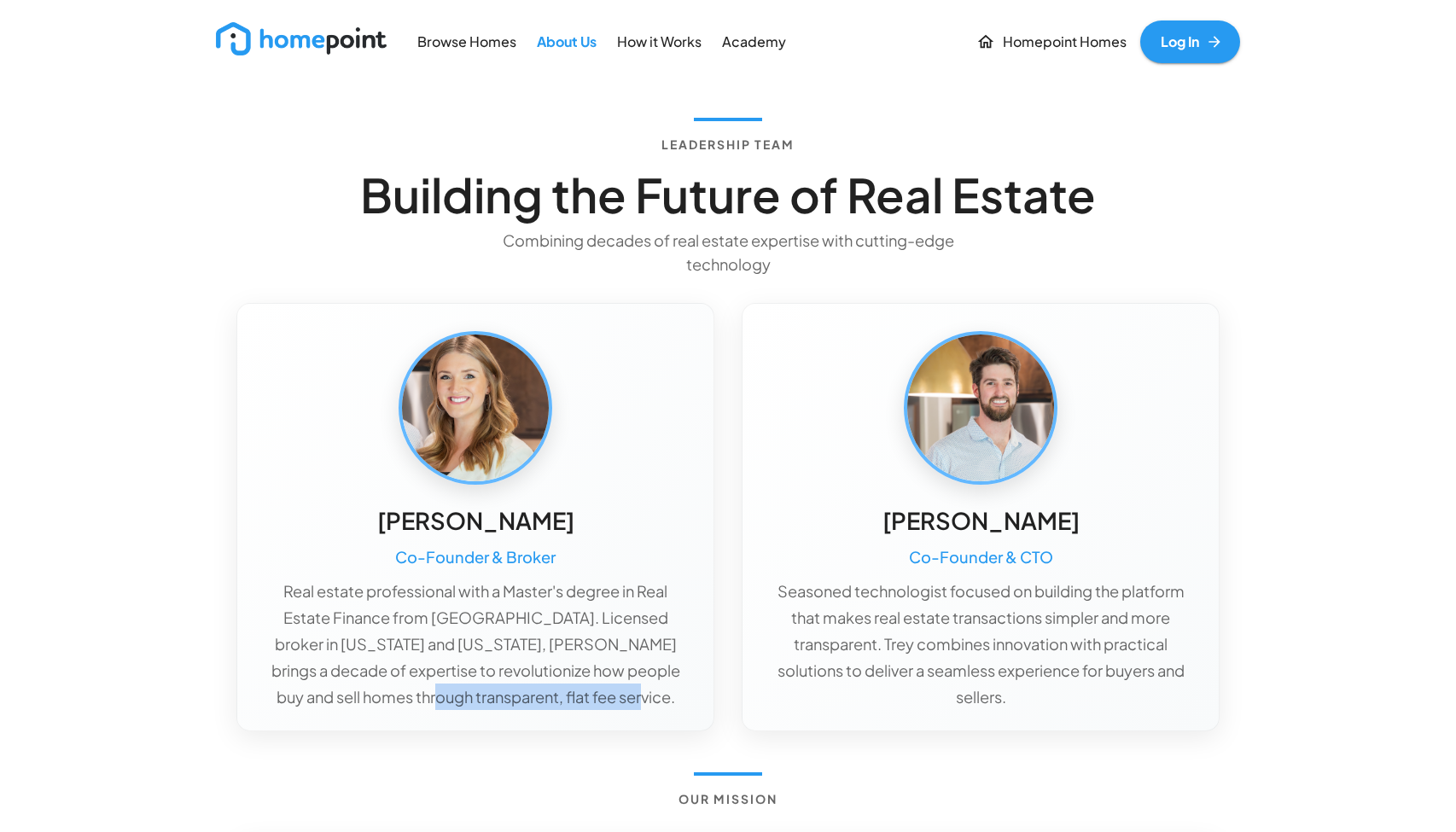
drag, startPoint x: 650, startPoint y: 695, endPoint x: 445, endPoint y: 698, distance: 205.0
click at [445, 698] on p "Real estate professional with a Master's degree in Real Estate Finance from [GE…" at bounding box center [475, 643] width 421 height 133
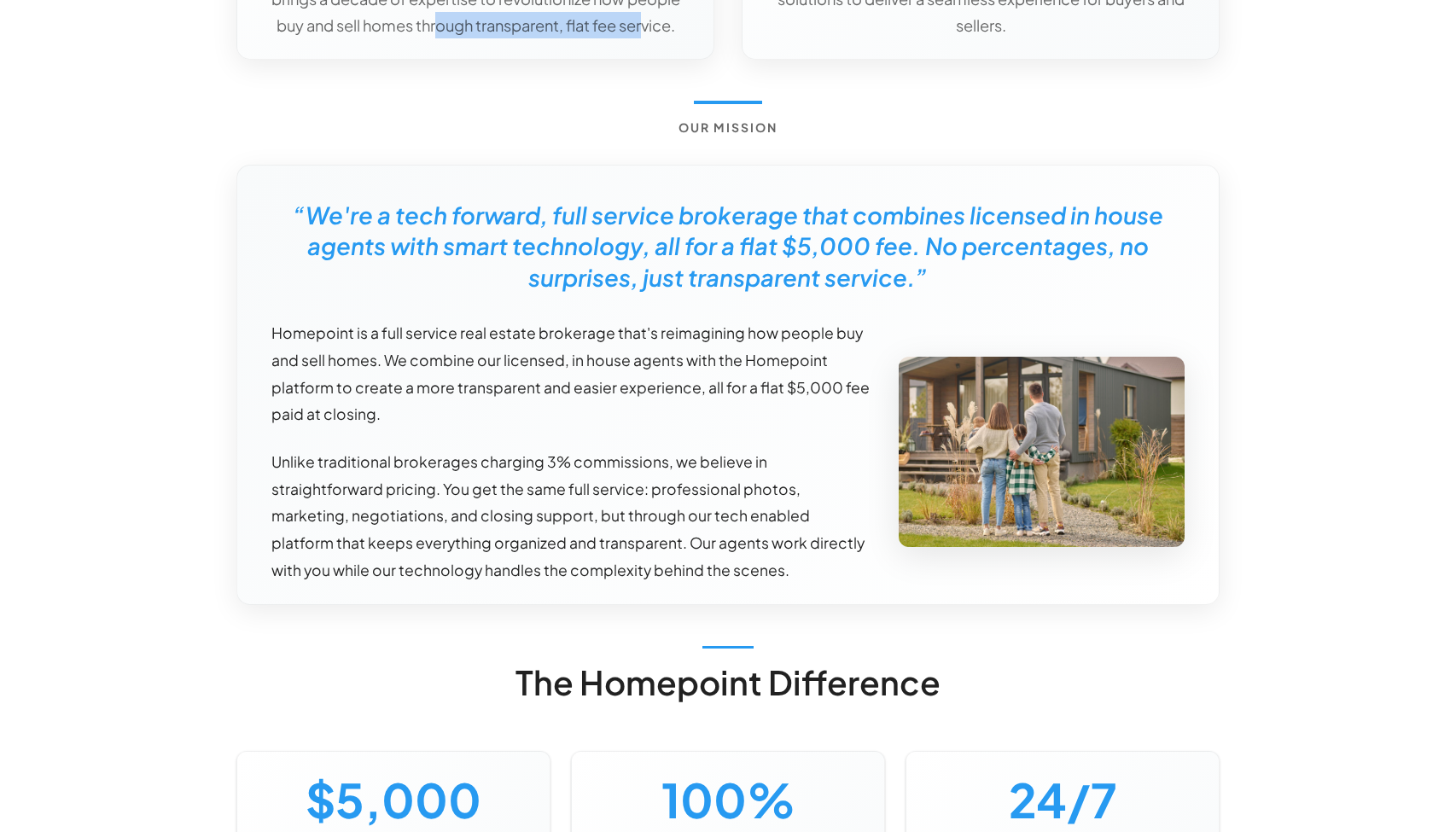
scroll to position [676, 0]
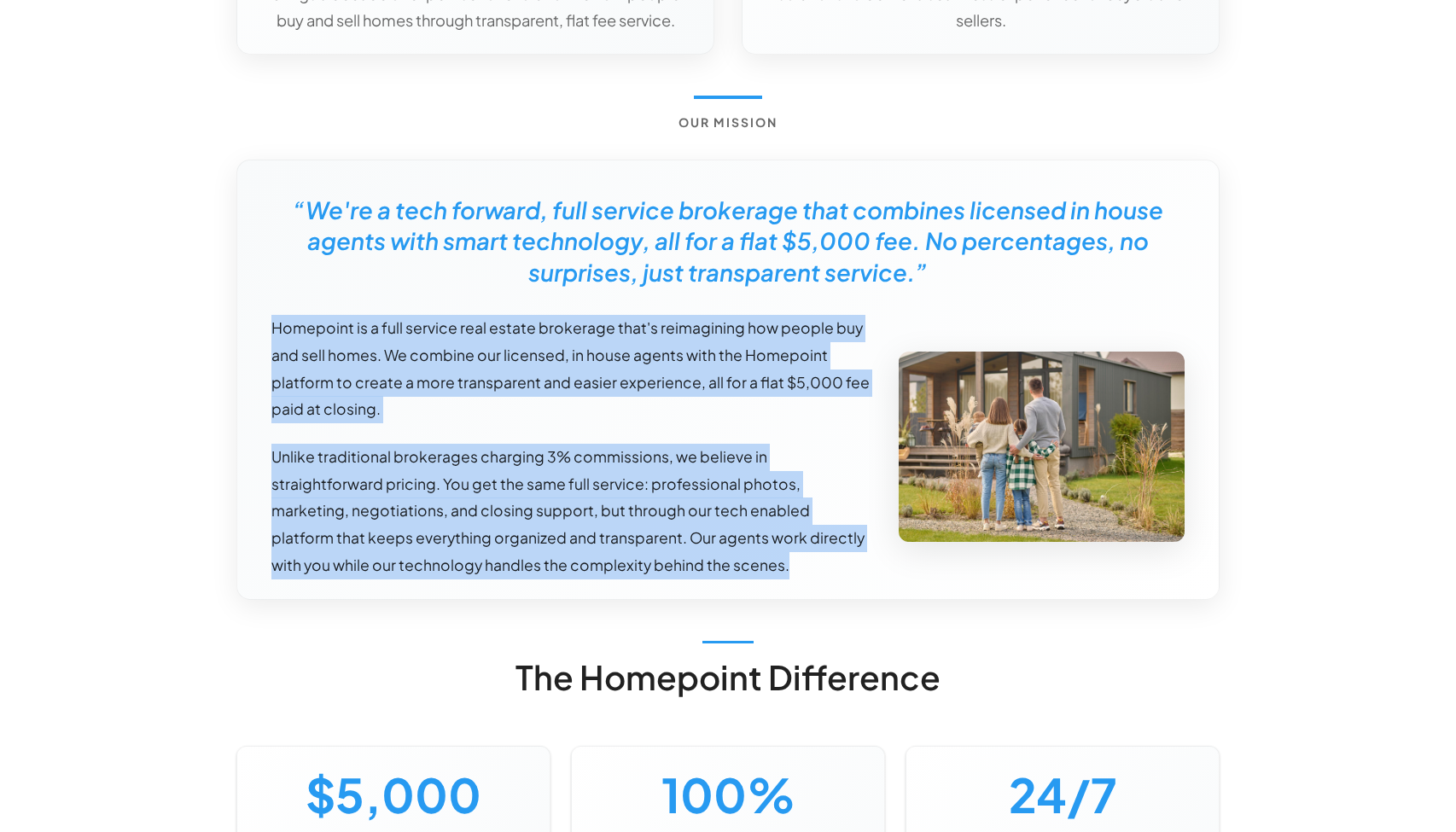
drag, startPoint x: 728, startPoint y: 556, endPoint x: 268, endPoint y: 326, distance: 514.3
click at [268, 326] on div "Homepoint is a full service real estate brokerage that's reimagining how people…" at bounding box center [557, 433] width 627 height 291
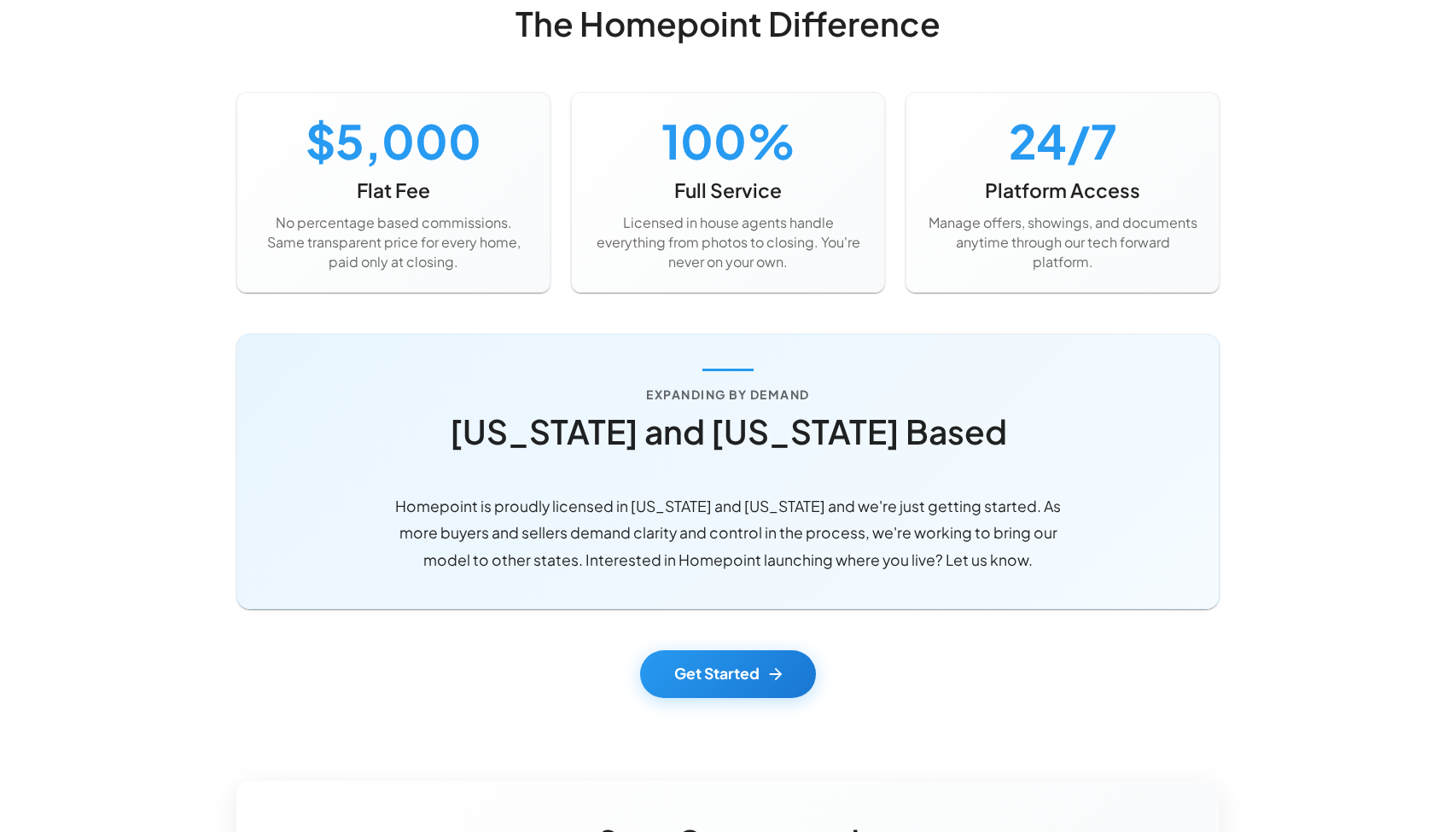
scroll to position [1336, 0]
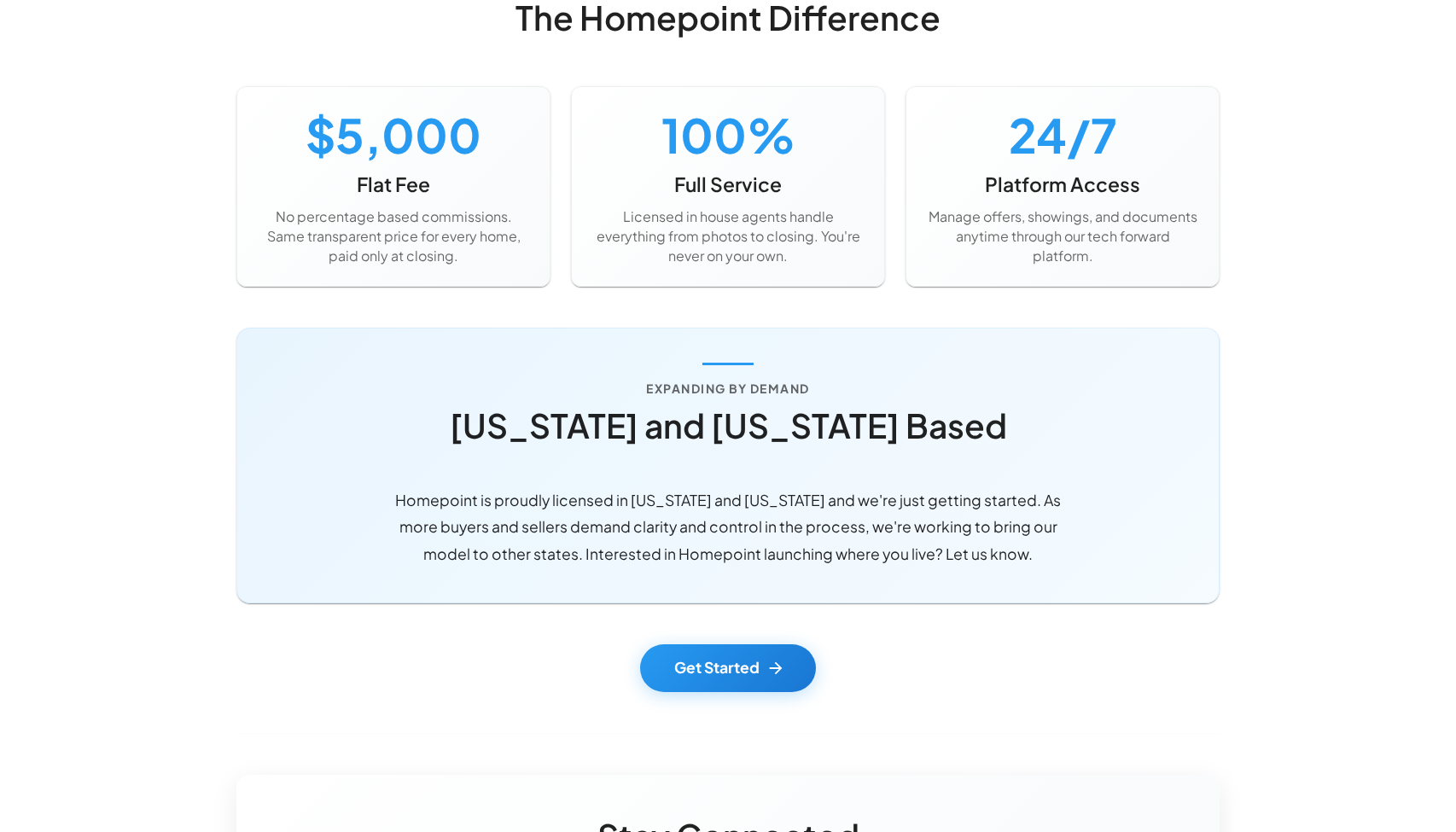
click at [156, 438] on div "Browse Homes About Us How it Works Academy Homepoint Homes Log In Leadership Te…" at bounding box center [728, 63] width 1456 height 2798
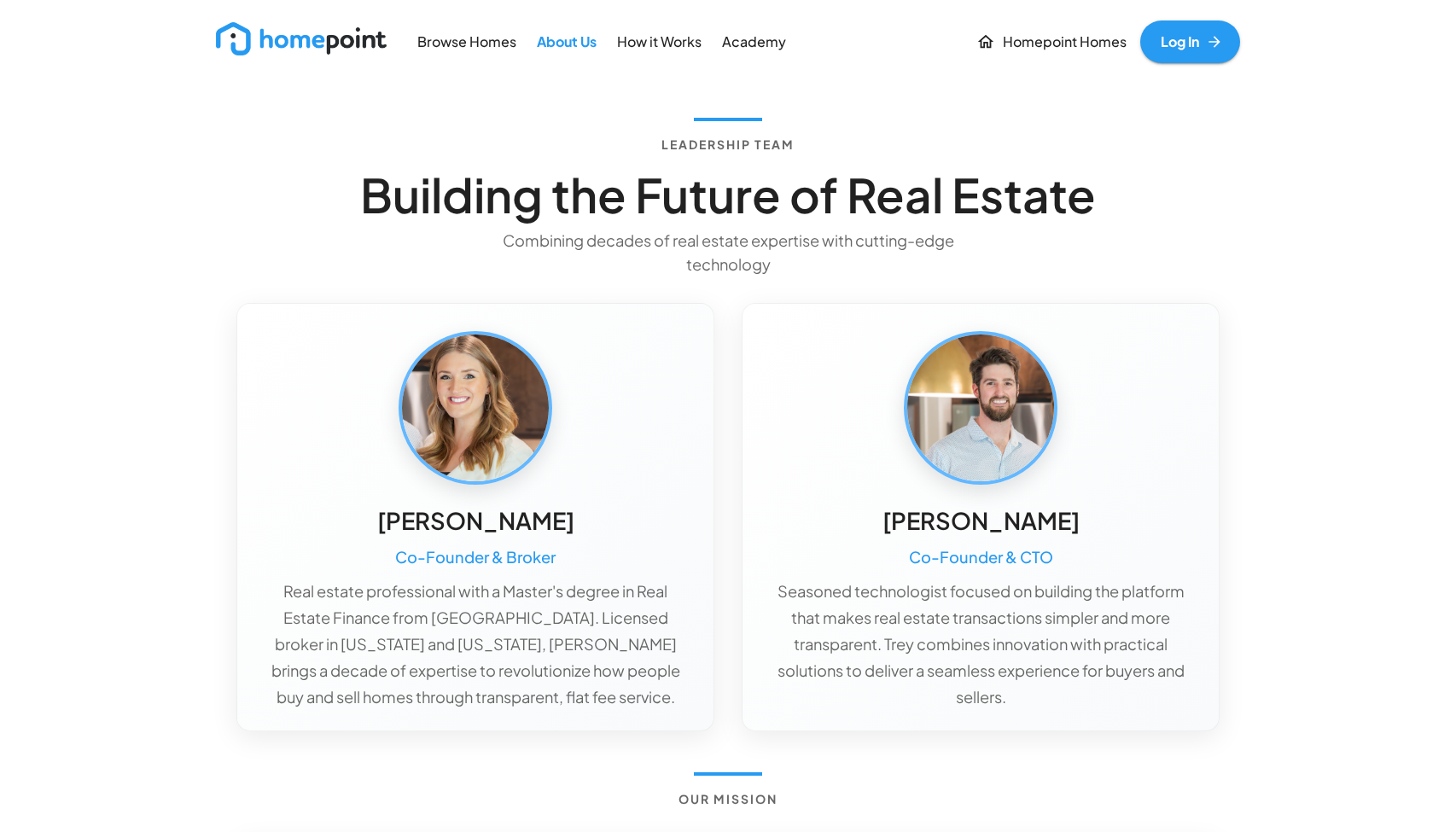
scroll to position [0, 0]
click at [754, 47] on p "Academy" at bounding box center [754, 42] width 64 height 20
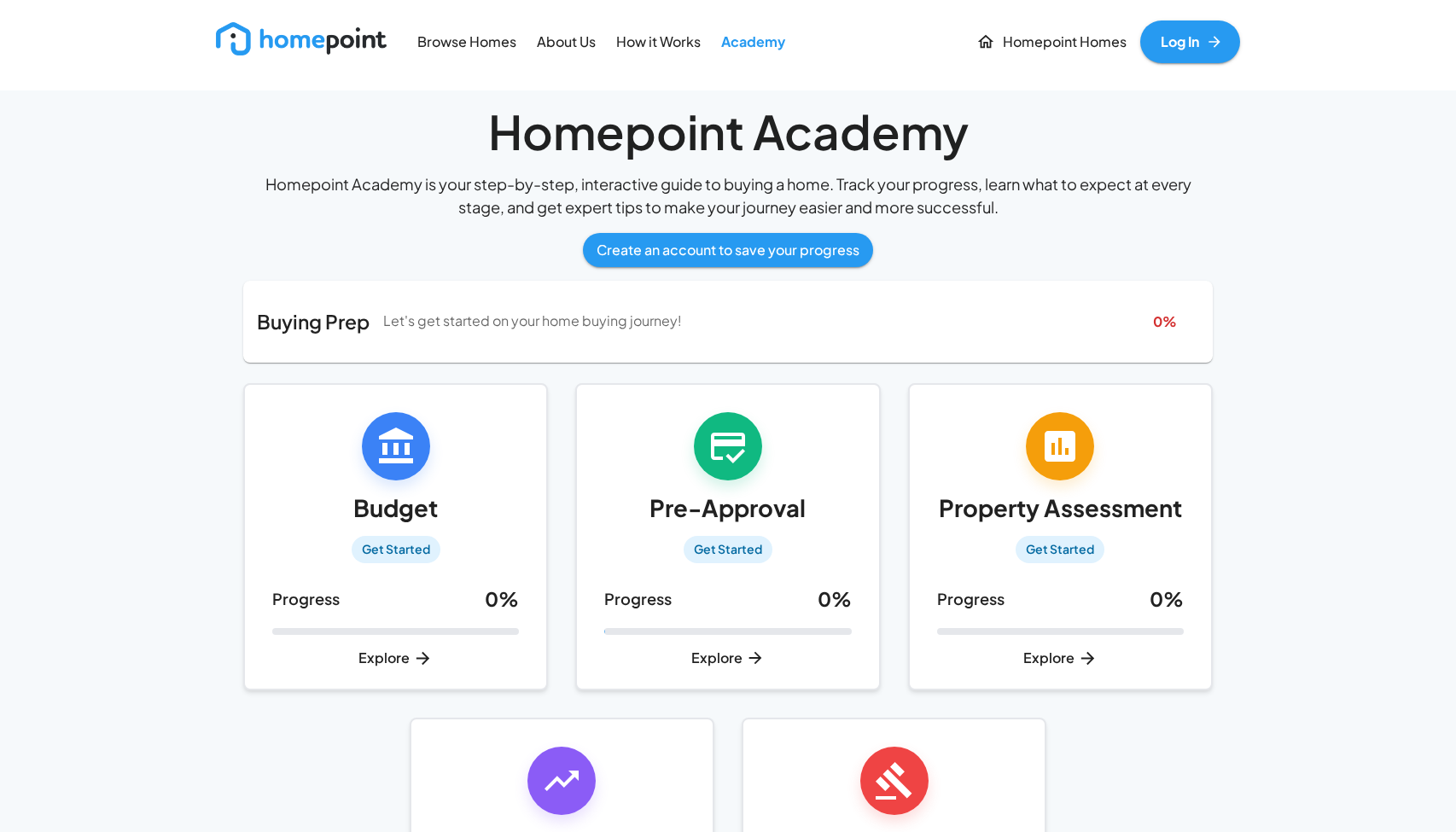
click at [223, 262] on div "Homepoint Academy Homepoint Academy is your step-by-step, interactive guide to …" at bounding box center [728, 585] width 1024 height 990
